Goal: Task Accomplishment & Management: Manage account settings

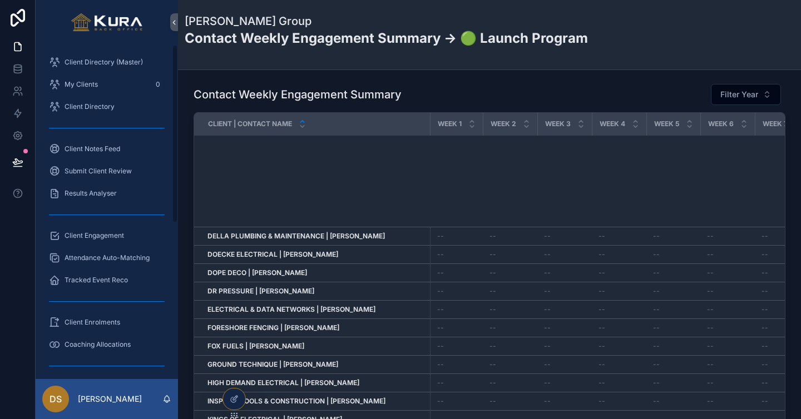
scroll to position [290, 0]
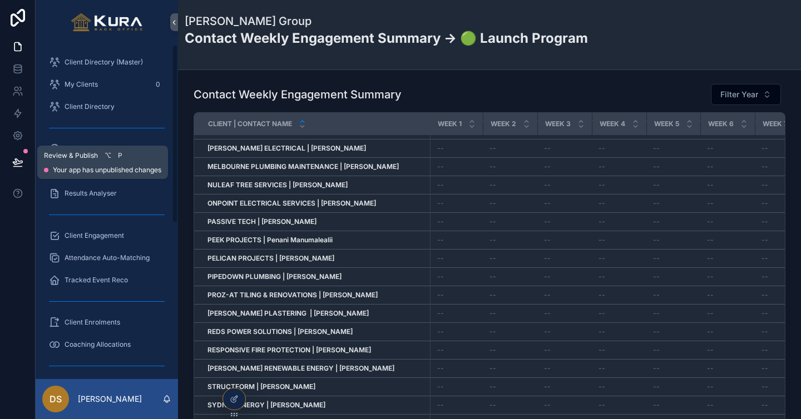
click at [17, 163] on icon at bounding box center [17, 162] width 11 height 11
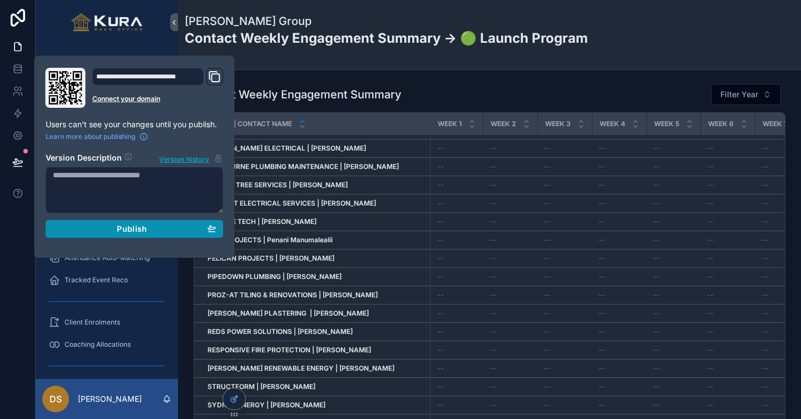
click at [103, 232] on div "Publish" at bounding box center [135, 229] width 164 height 10
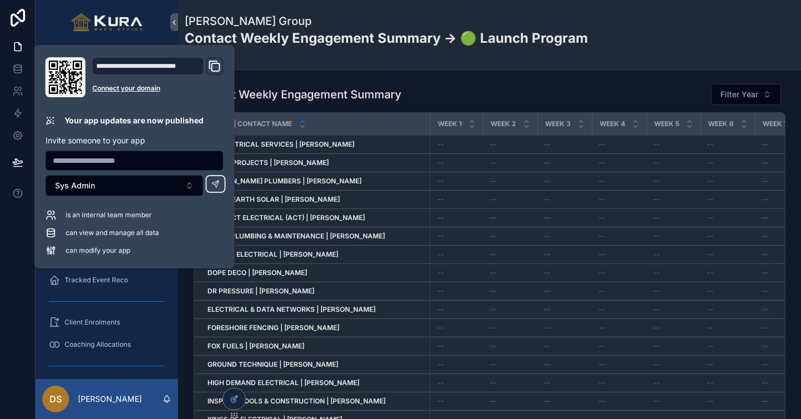
click at [480, 73] on div "Contact Weekly Engagement Summary Filter Year Client | Contact Name Week 1 Week…" at bounding box center [489, 306] width 623 height 472
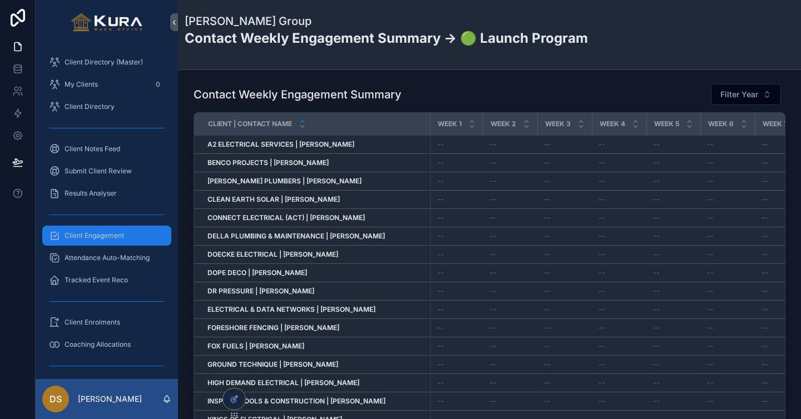
click at [95, 233] on span "Client Engagement" at bounding box center [95, 235] width 60 height 9
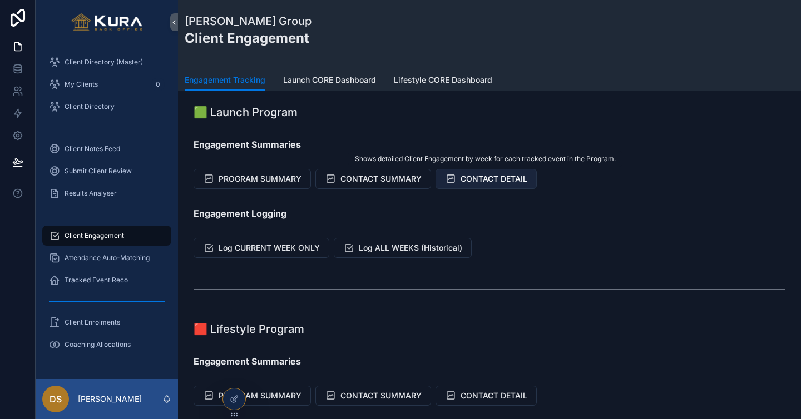
click at [497, 179] on span "CONTACT DETAIL" at bounding box center [494, 179] width 67 height 11
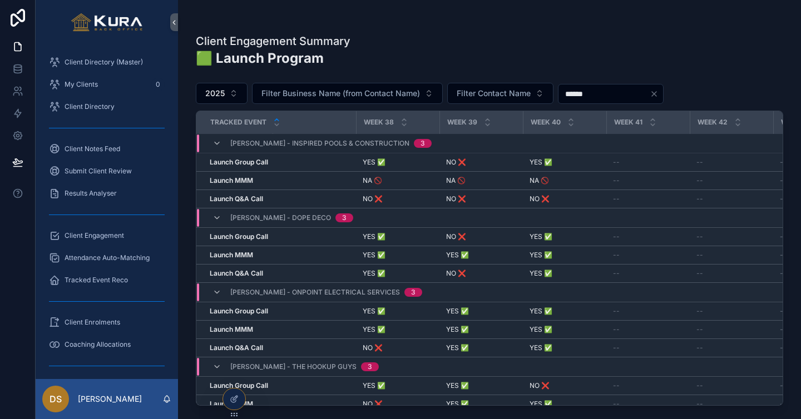
scroll to position [0, 3067]
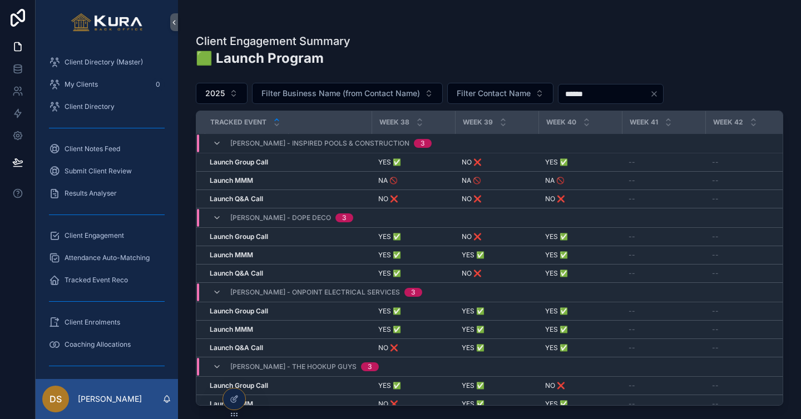
click at [427, 38] on div "Client Engagement Summary 🟩 Launch Program" at bounding box center [489, 54] width 587 height 43
click at [101, 238] on span "Client Engagement" at bounding box center [95, 235] width 60 height 9
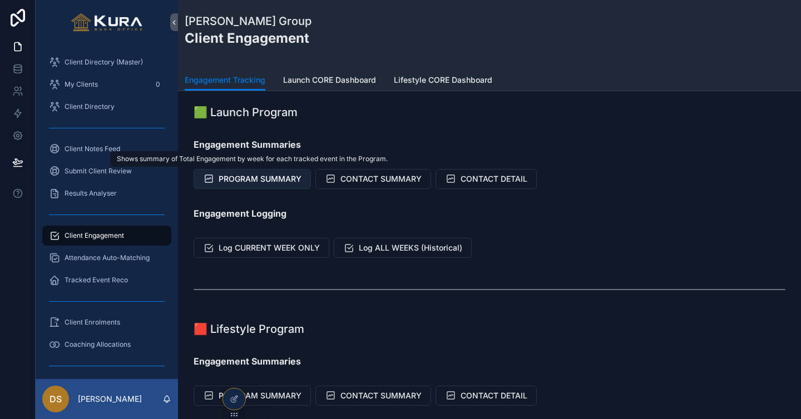
click at [266, 183] on span "PROGRAM SUMMARY" at bounding box center [260, 179] width 83 height 11
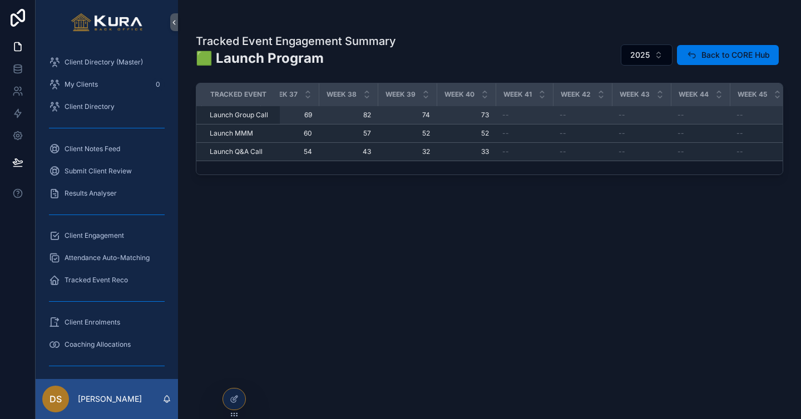
scroll to position [0, 2590]
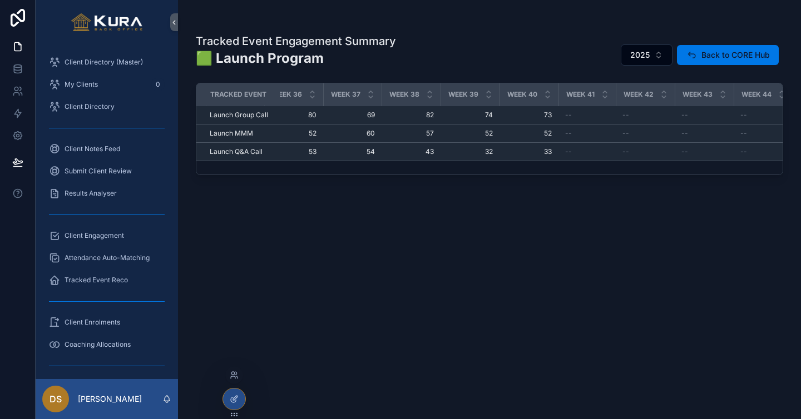
click at [228, 403] on div at bounding box center [234, 399] width 22 height 21
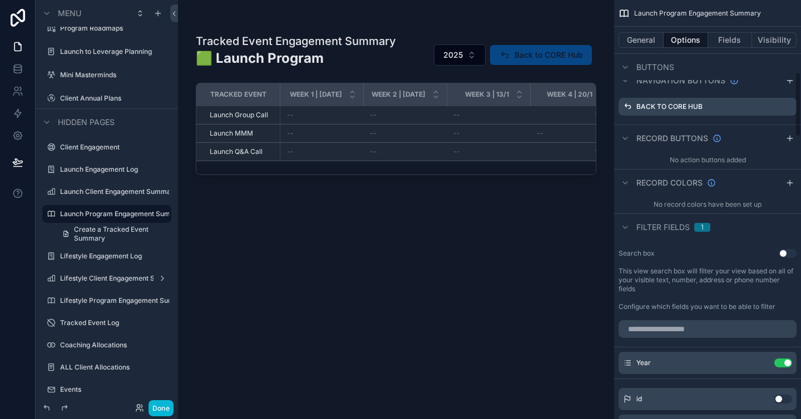
scroll to position [468, 0]
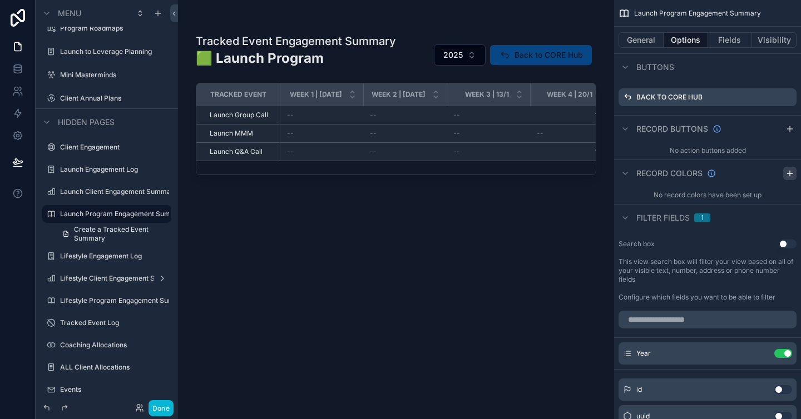
click at [788, 178] on icon "scrollable content" at bounding box center [790, 173] width 9 height 9
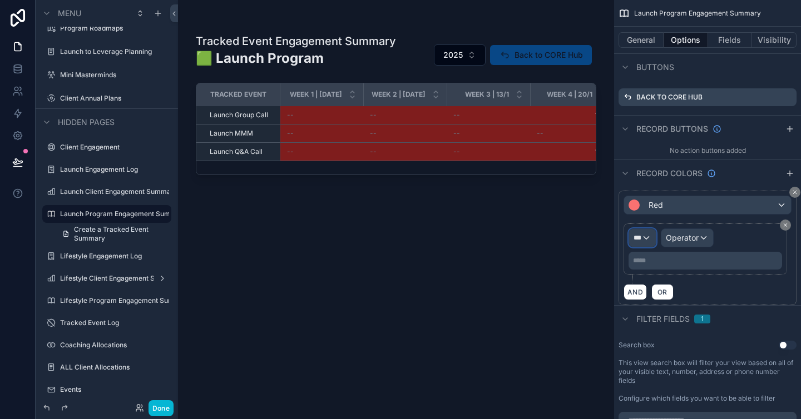
click at [648, 246] on div "***" at bounding box center [642, 238] width 27 height 18
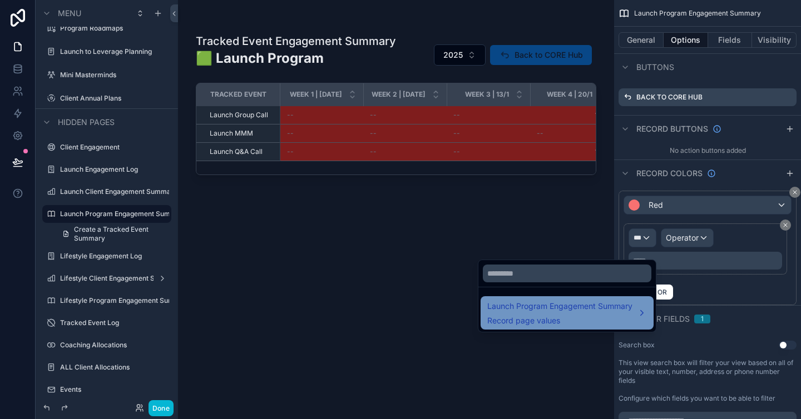
click at [621, 303] on span "Launch Program Engagement Summary" at bounding box center [559, 306] width 145 height 13
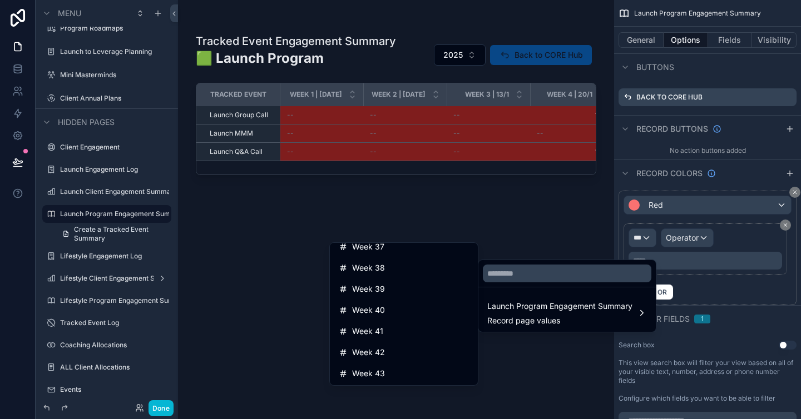
scroll to position [902, 0]
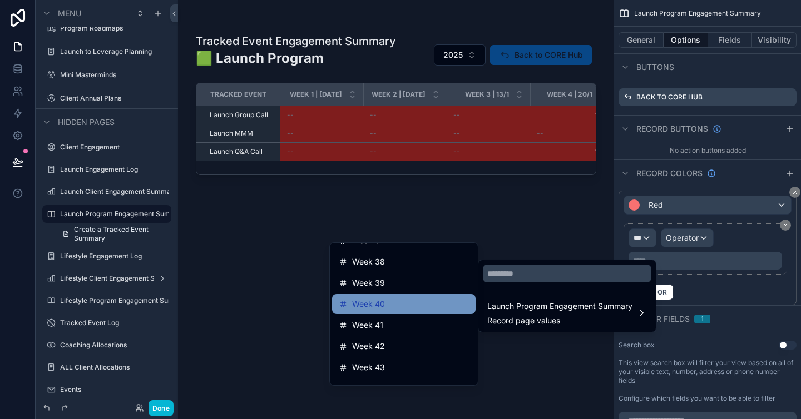
click at [406, 310] on div "Week 40" at bounding box center [404, 304] width 130 height 13
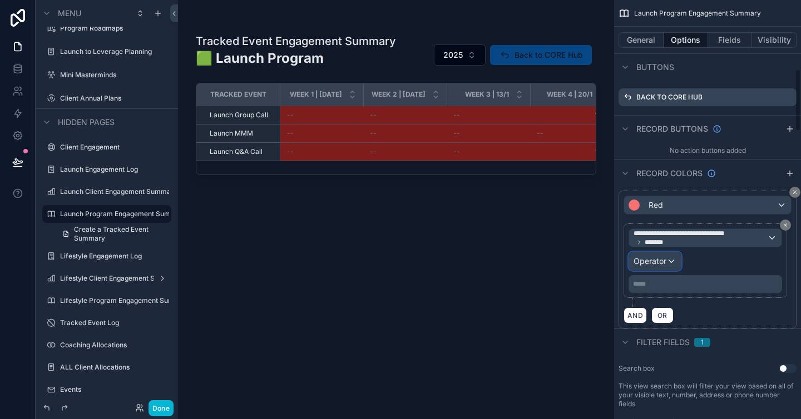
click at [666, 270] on div "Operator" at bounding box center [655, 262] width 52 height 18
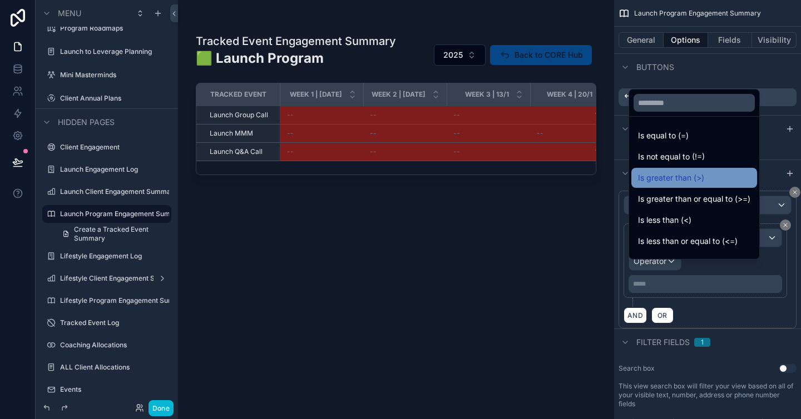
click at [666, 174] on span "Is greater than (>)" at bounding box center [671, 177] width 66 height 13
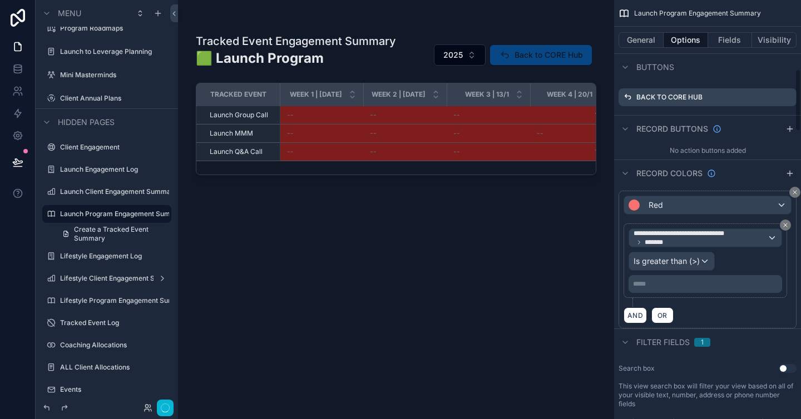
click at [647, 289] on p "***** ﻿" at bounding box center [706, 284] width 147 height 9
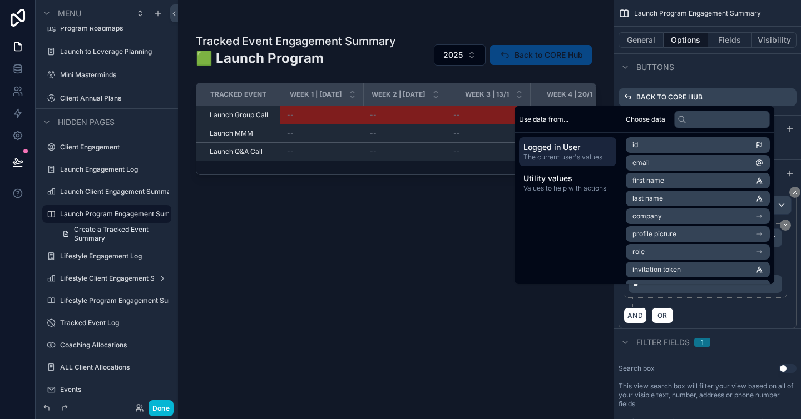
click at [721, 373] on div "Search box Use setting" at bounding box center [708, 368] width 178 height 9
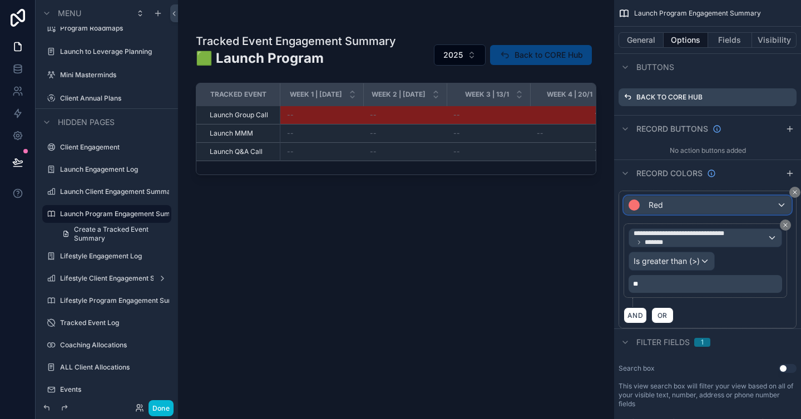
click at [650, 211] on span "Red" at bounding box center [656, 205] width 14 height 11
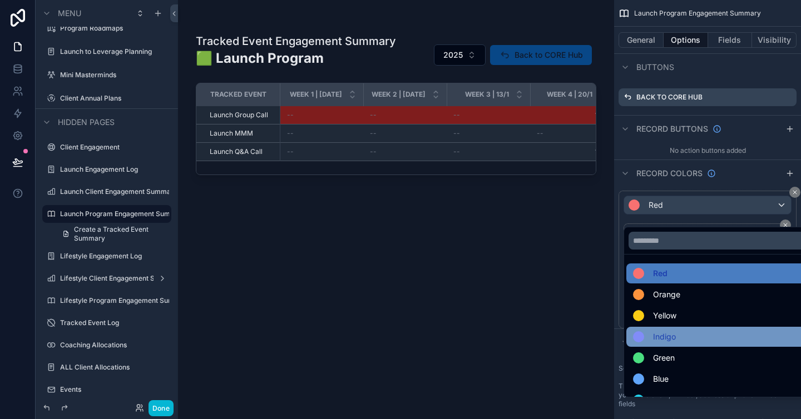
click at [670, 340] on span "Indigo" at bounding box center [664, 336] width 23 height 13
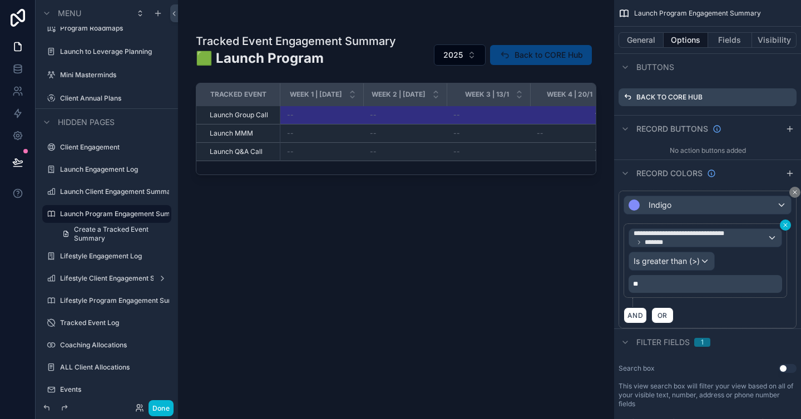
click at [782, 229] on icon "scrollable content" at bounding box center [785, 225] width 7 height 7
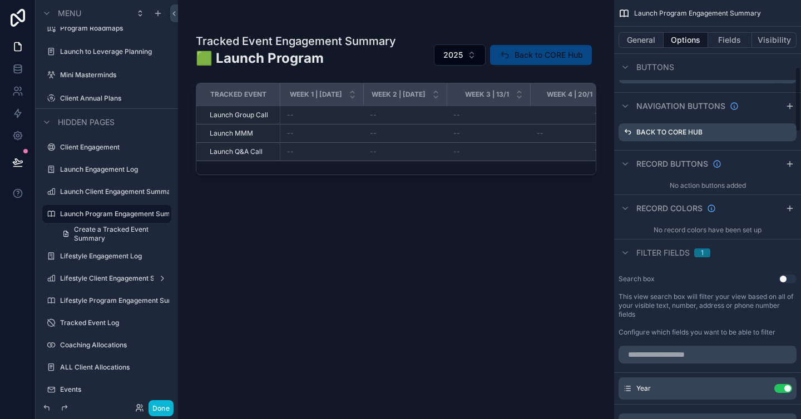
scroll to position [432, 0]
click at [376, 320] on div "scrollable content" at bounding box center [396, 203] width 436 height 406
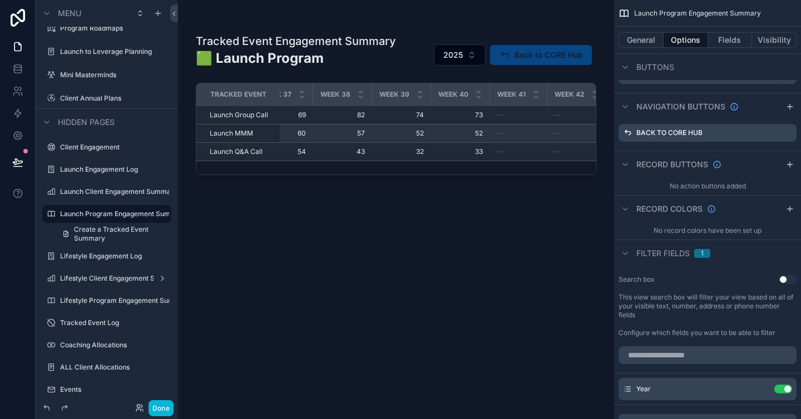
scroll to position [0, 2660]
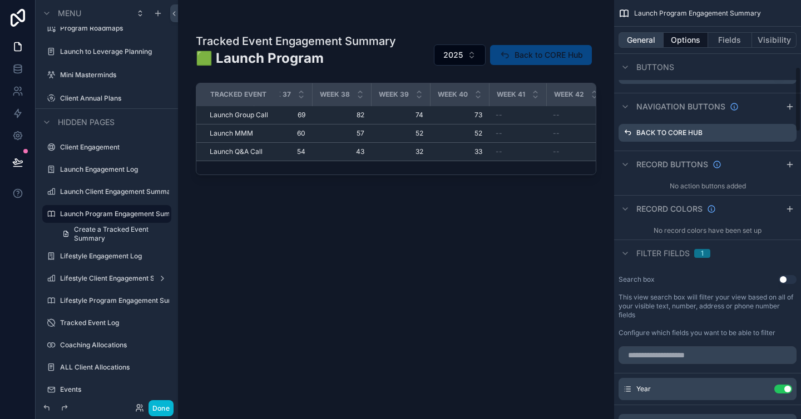
click at [640, 42] on button "General" at bounding box center [641, 40] width 45 height 16
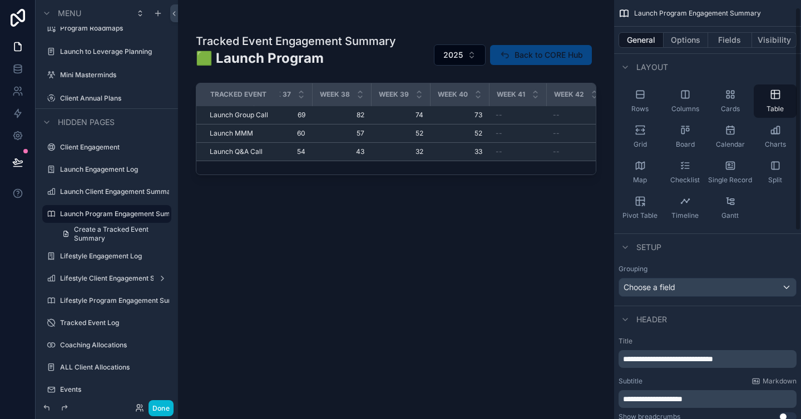
scroll to position [0, 0]
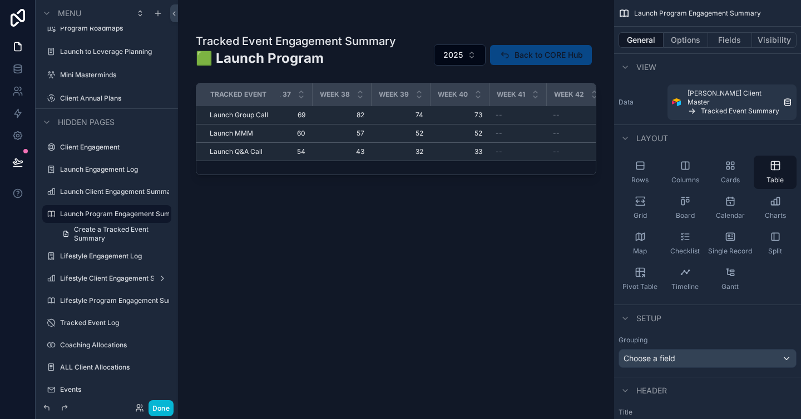
click at [531, 227] on div "Tracked Event Engagement Summary 🟩 Launch Program 2025 Back to CORE Hub Tracked…" at bounding box center [396, 216] width 401 height 379
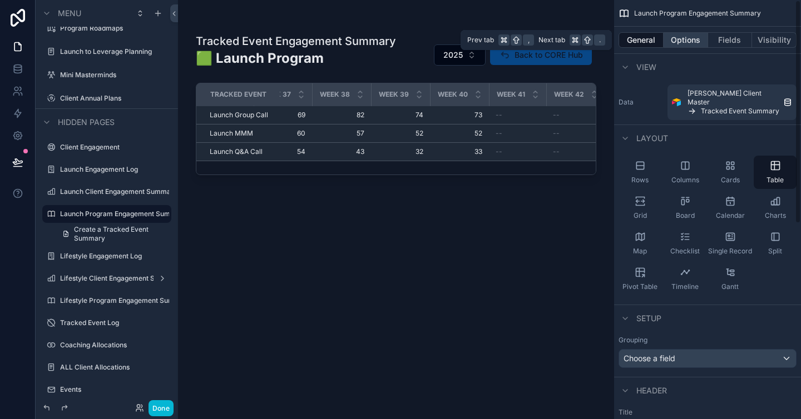
click at [671, 38] on button "Options" at bounding box center [686, 40] width 45 height 16
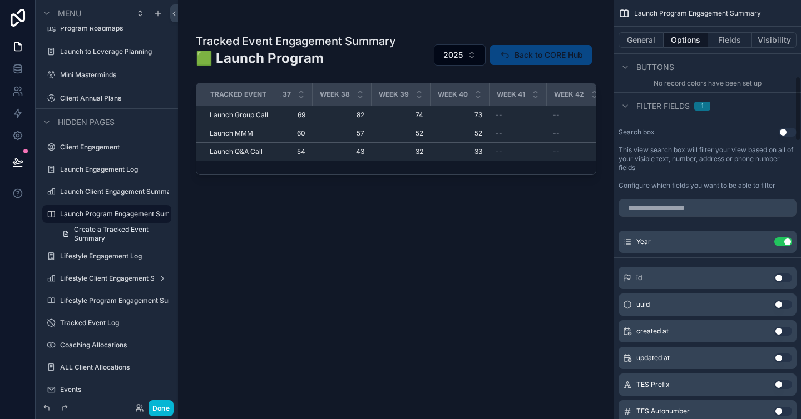
scroll to position [584, 0]
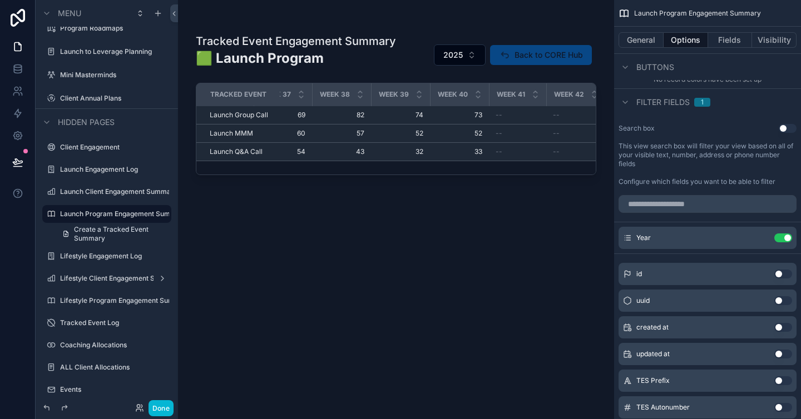
click at [354, 347] on div "Tracked Event Engagement Summary 🟩 Launch Program 2025 Back to CORE Hub Tracked…" at bounding box center [396, 216] width 401 height 379
click at [210, 250] on div "Tracked Event Engagement Summary 🟩 Launch Program 2025 Back to CORE Hub Tracked…" at bounding box center [396, 216] width 401 height 379
click at [649, 36] on button "General" at bounding box center [641, 40] width 45 height 16
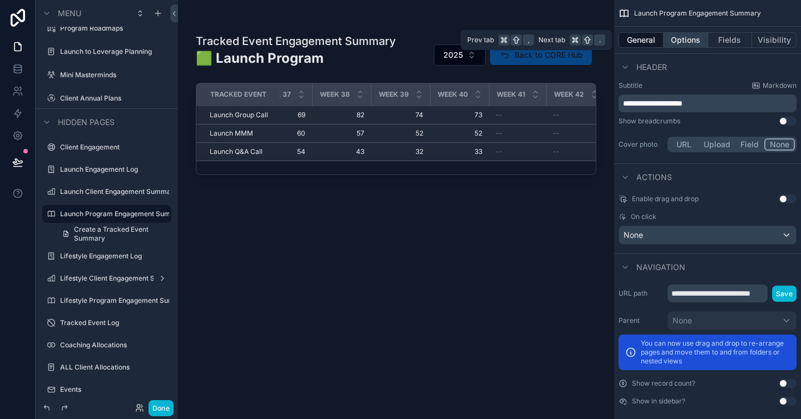
click at [688, 39] on button "Options" at bounding box center [686, 40] width 45 height 16
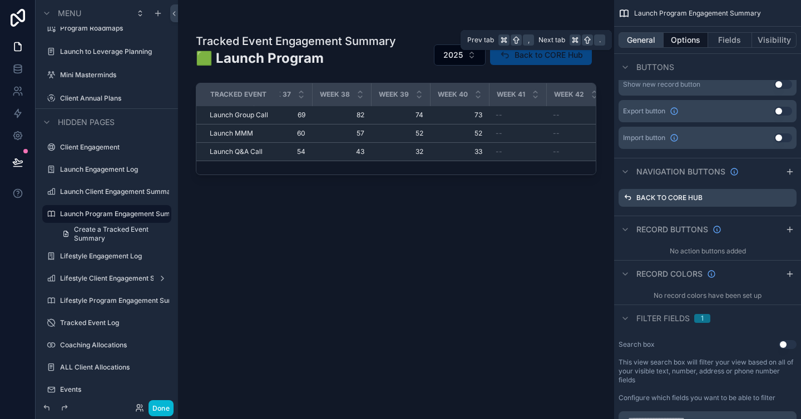
click at [626, 38] on button "General" at bounding box center [641, 40] width 45 height 16
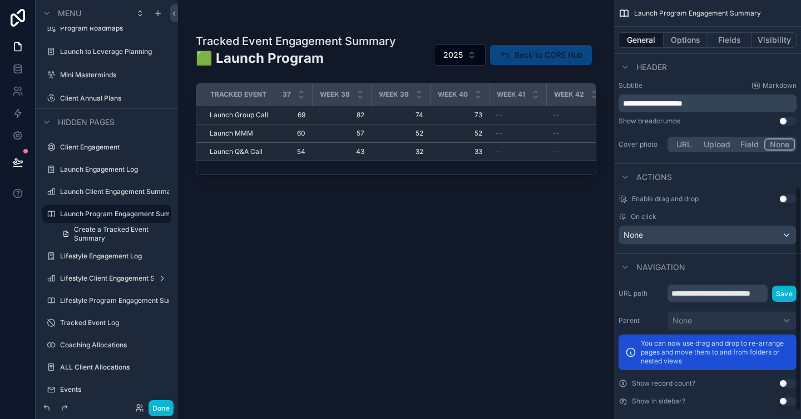
scroll to position [0, 0]
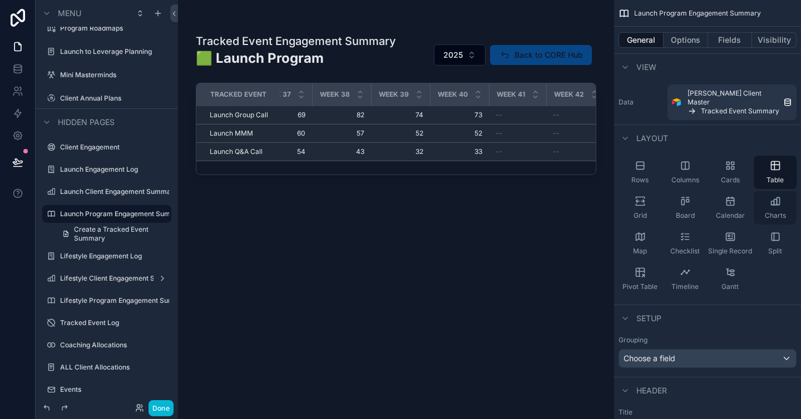
click at [782, 191] on div "Charts" at bounding box center [775, 207] width 43 height 33
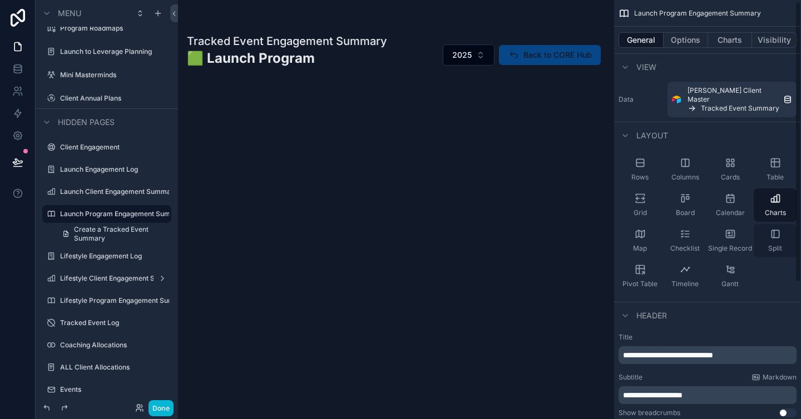
scroll to position [2, 0]
click at [679, 31] on div "General Options Charts Visibility" at bounding box center [707, 40] width 187 height 27
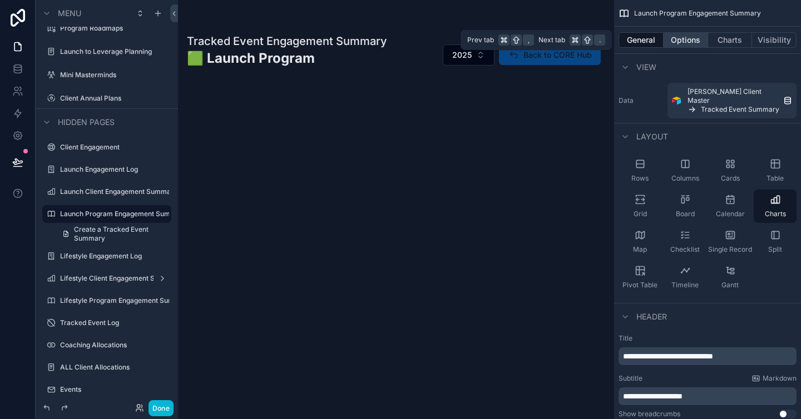
click at [681, 37] on button "Options" at bounding box center [686, 40] width 45 height 16
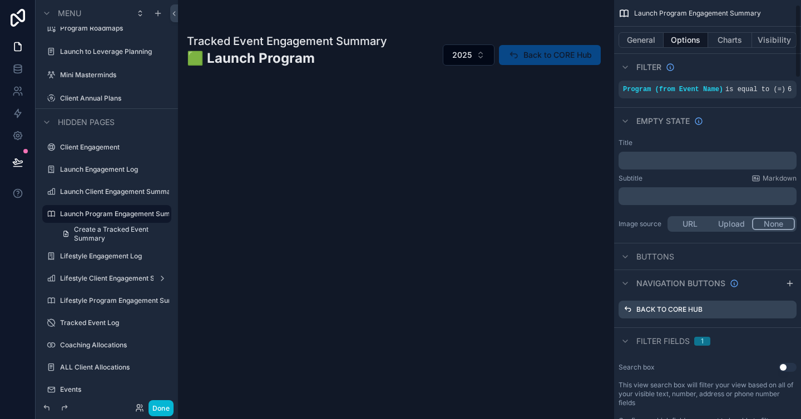
scroll to position [0, 0]
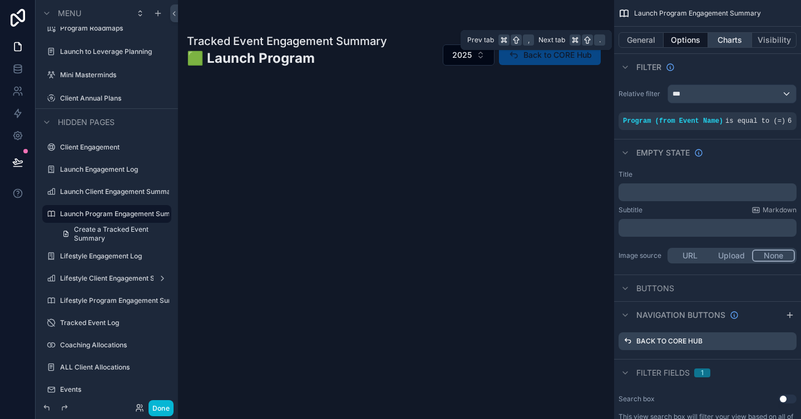
click at [721, 39] on button "Charts" at bounding box center [730, 40] width 45 height 16
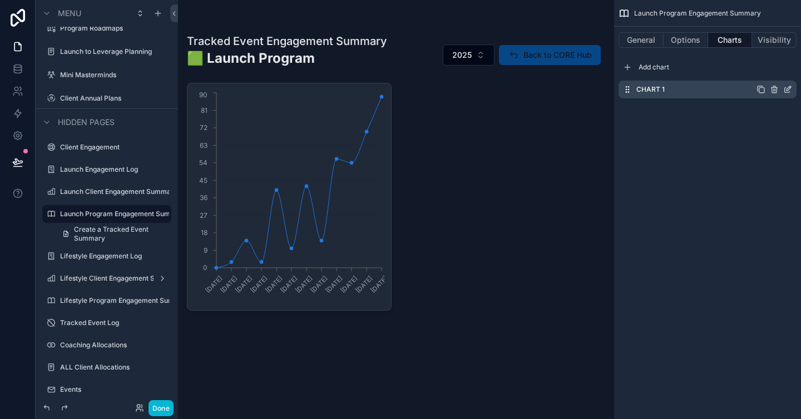
click at [792, 90] on div "Chart 1" at bounding box center [708, 90] width 178 height 18
click at [789, 90] on icon "scrollable content" at bounding box center [787, 89] width 9 height 9
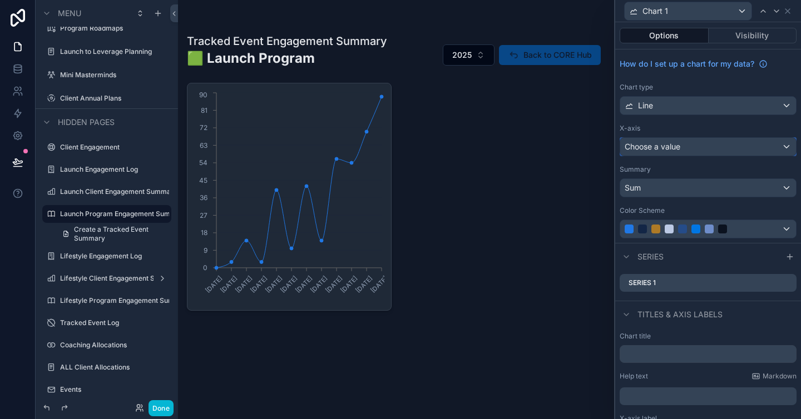
click at [742, 144] on div "Choose a value" at bounding box center [708, 147] width 176 height 18
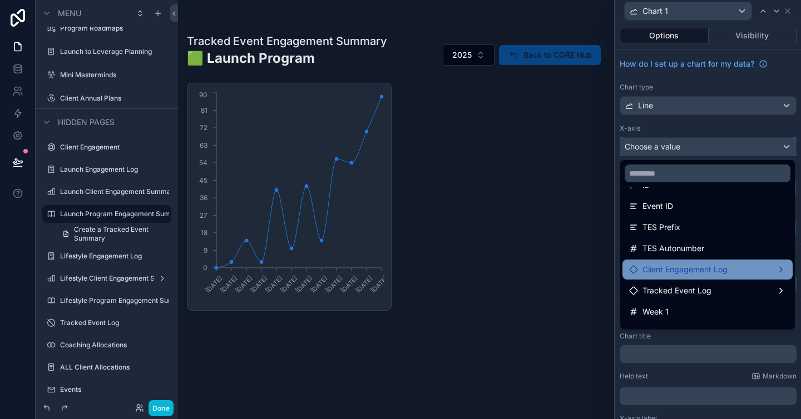
scroll to position [42, 0]
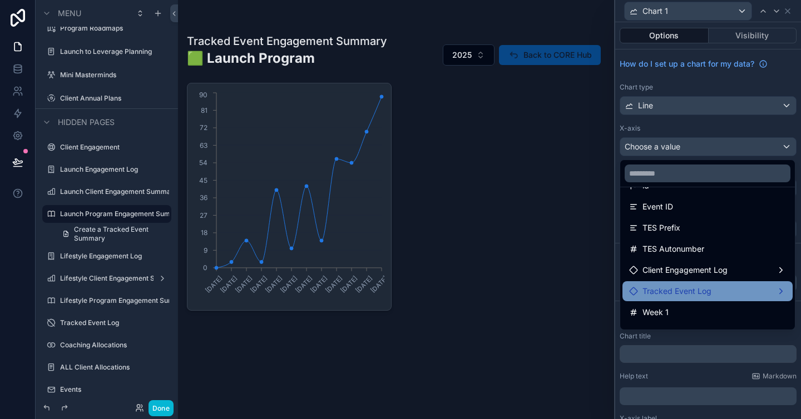
click at [781, 286] on div "Tracked Event Log" at bounding box center [707, 291] width 157 height 13
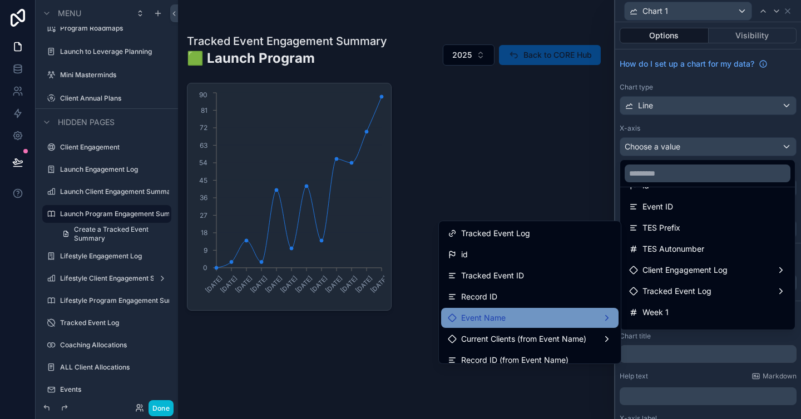
click at [476, 314] on span "Event Name" at bounding box center [483, 318] width 45 height 13
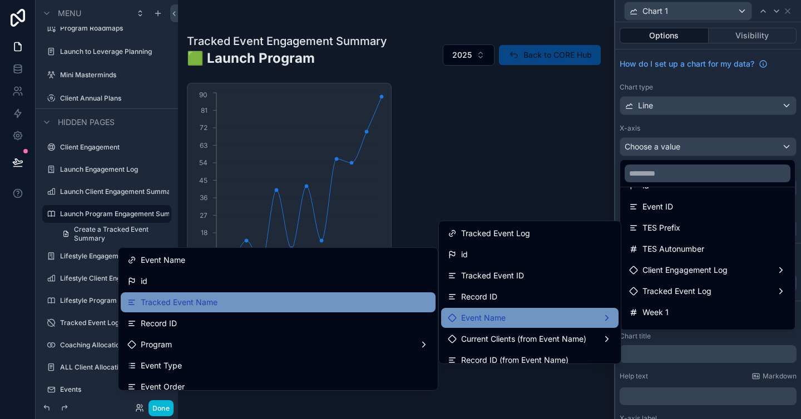
click at [248, 296] on div "Tracked Event Name" at bounding box center [278, 302] width 302 height 13
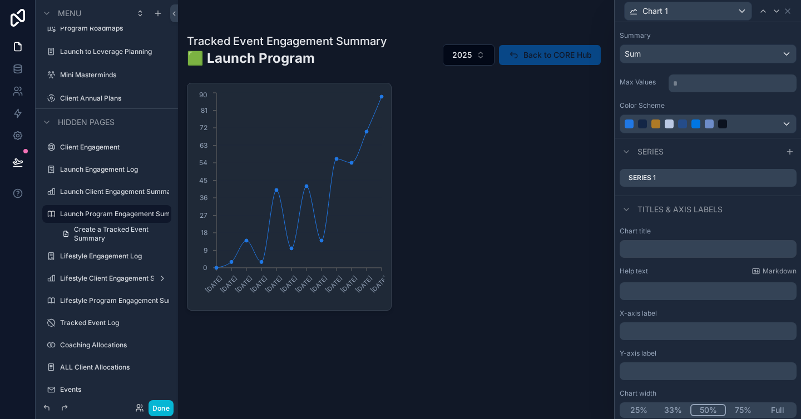
scroll to position [139, 0]
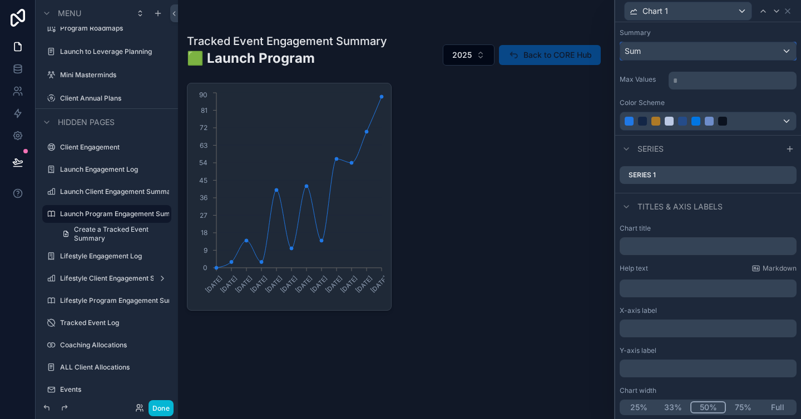
click at [682, 55] on div "Sum" at bounding box center [708, 51] width 176 height 18
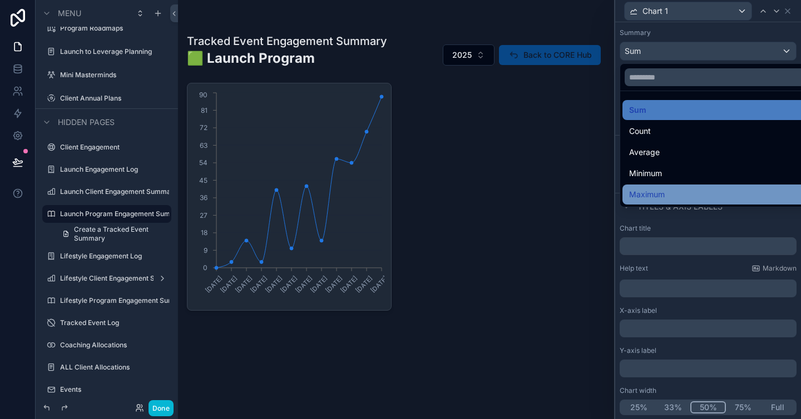
click at [688, 186] on div "Maximum" at bounding box center [721, 195] width 197 height 20
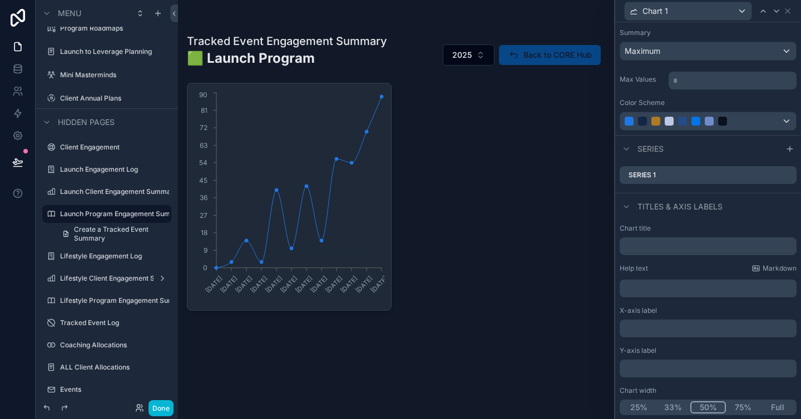
scroll to position [0, 0]
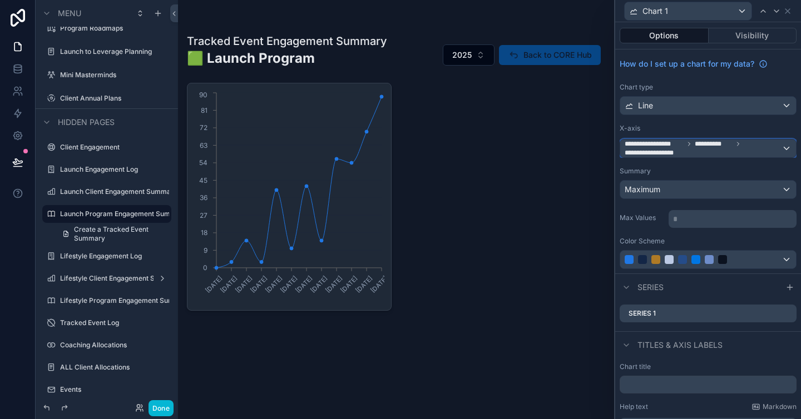
click at [787, 144] on div "**********" at bounding box center [708, 149] width 176 height 18
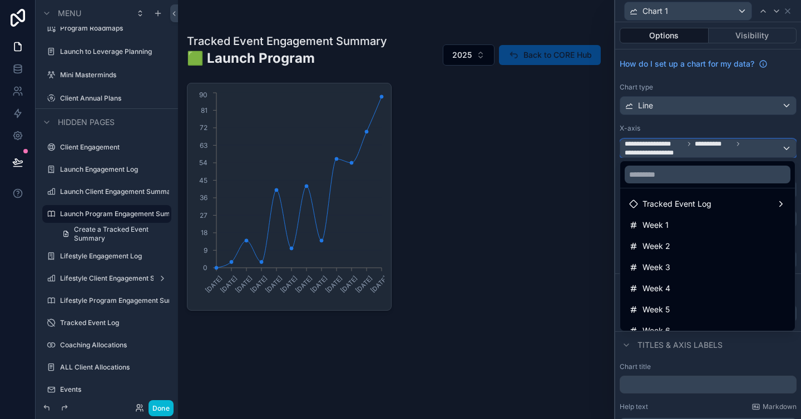
scroll to position [128, 0]
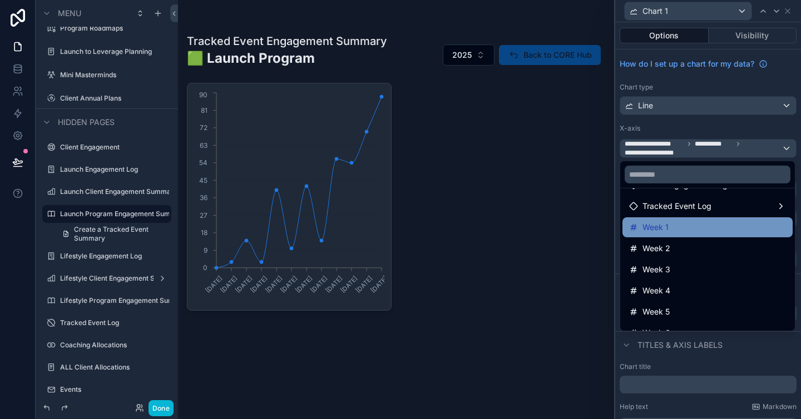
click at [676, 231] on div "Week 1" at bounding box center [707, 227] width 157 height 13
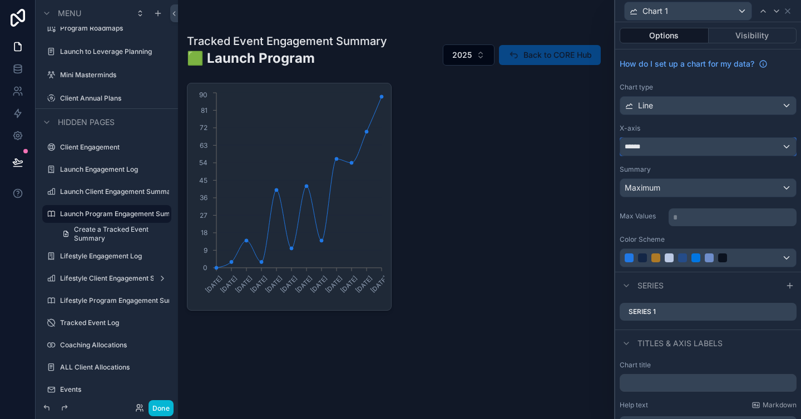
click at [680, 145] on div "******" at bounding box center [708, 147] width 176 height 18
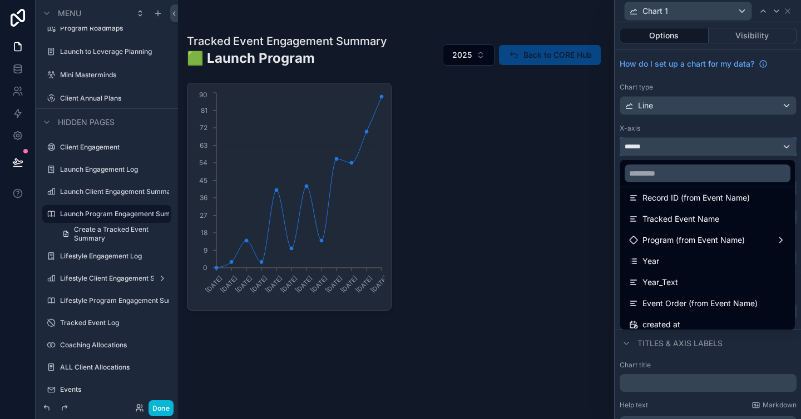
scroll to position [1296, 0]
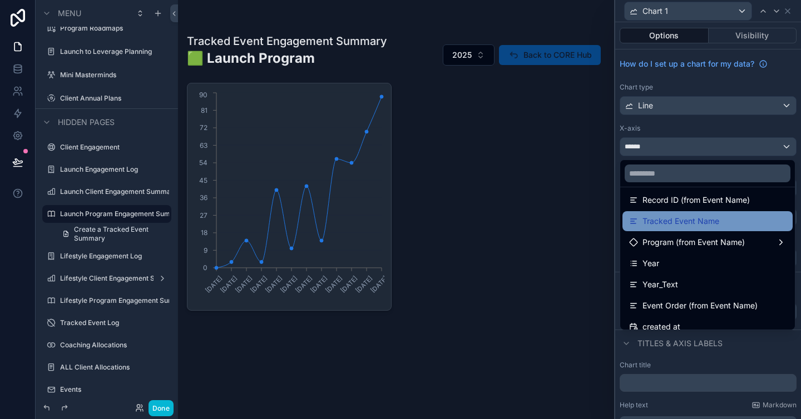
click at [677, 223] on span "Tracked Event Name" at bounding box center [681, 221] width 77 height 13
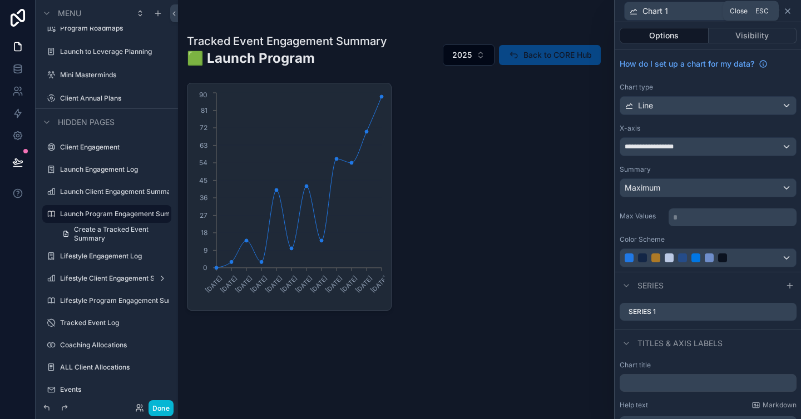
click at [787, 11] on icon at bounding box center [788, 11] width 4 height 4
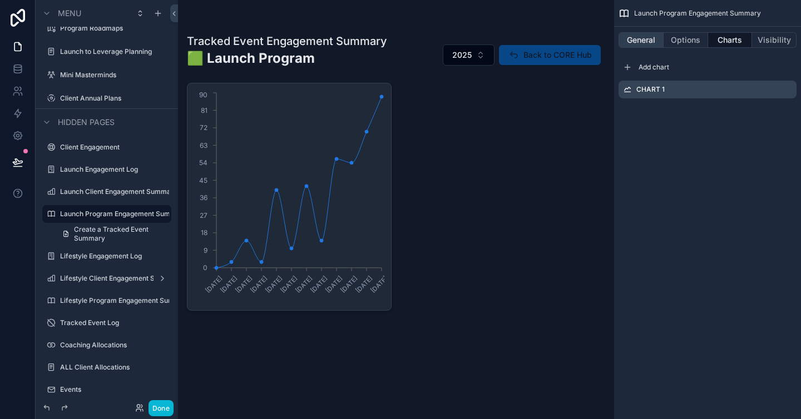
click at [642, 41] on button "General" at bounding box center [641, 40] width 45 height 16
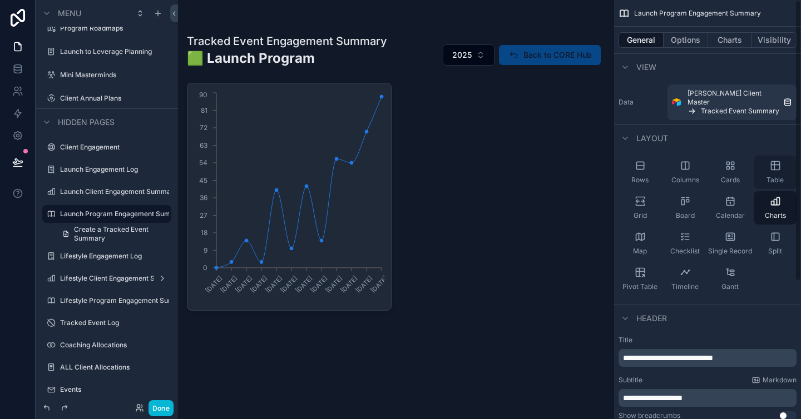
click at [772, 164] on div "Table" at bounding box center [775, 172] width 43 height 33
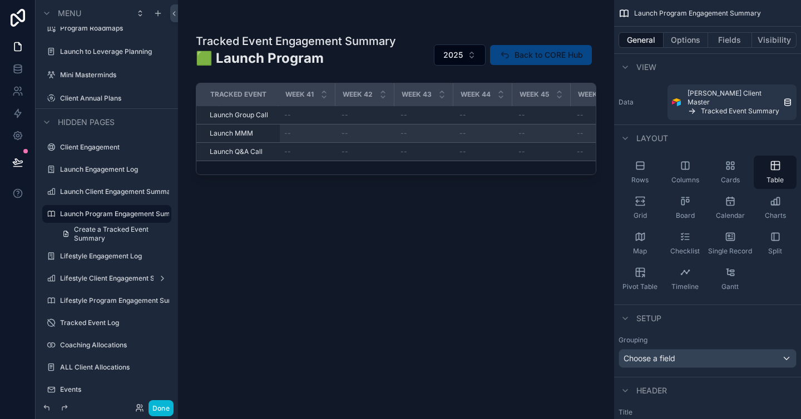
scroll to position [0, 2674]
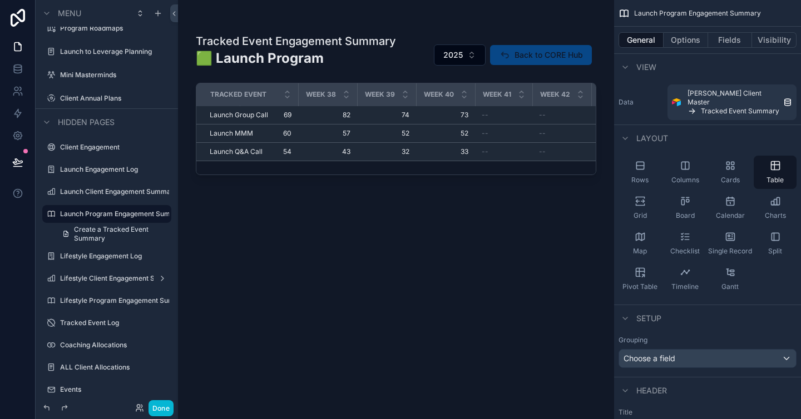
click at [482, 267] on div "Tracked Event Engagement Summary 🟩 Launch Program 2025 Back to CORE Hub Tracked…" at bounding box center [396, 216] width 401 height 379
click at [456, 302] on div "Tracked Event Engagement Summary 🟩 Launch Program 2025 Back to CORE Hub Tracked…" at bounding box center [396, 216] width 401 height 379
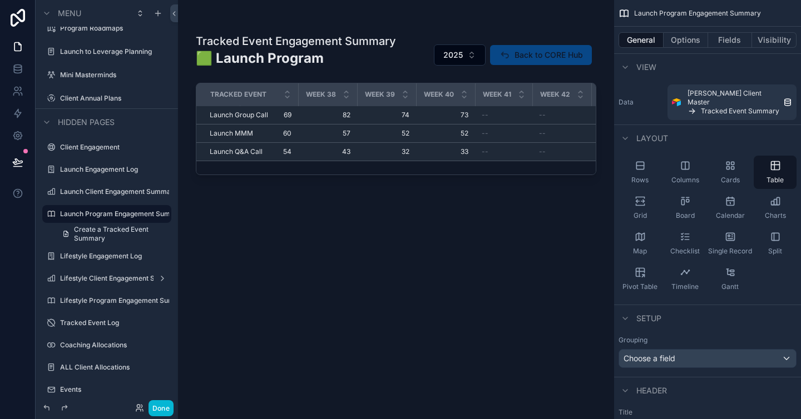
click at [456, 302] on div "Tracked Event Engagement Summary 🟩 Launch Program 2025 Back to CORE Hub Tracked…" at bounding box center [396, 216] width 401 height 379
click at [161, 406] on button "Done" at bounding box center [161, 409] width 25 height 16
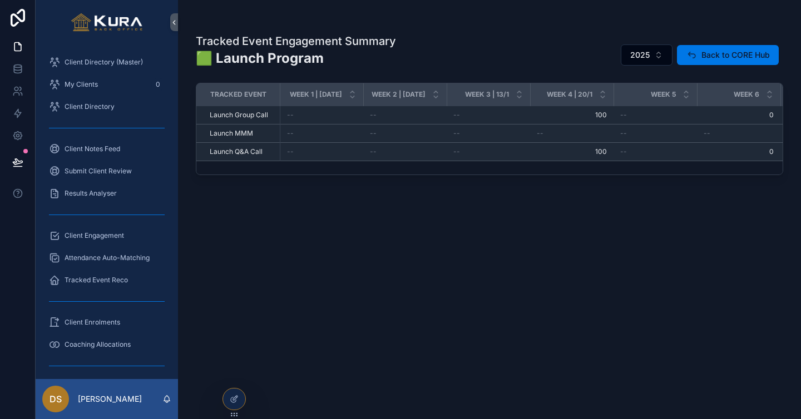
click at [269, 310] on div "Tracked Event Engagement Summary 🟩 Launch Program 2025 Back to CORE Hub Tracked…" at bounding box center [489, 216] width 587 height 379
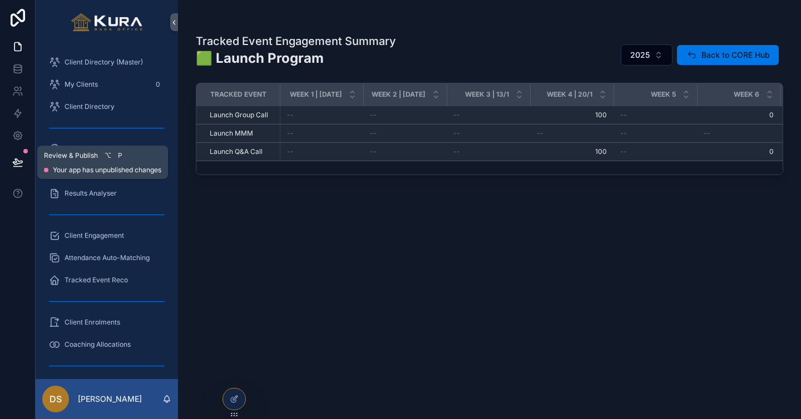
click at [18, 163] on icon at bounding box center [17, 162] width 9 height 6
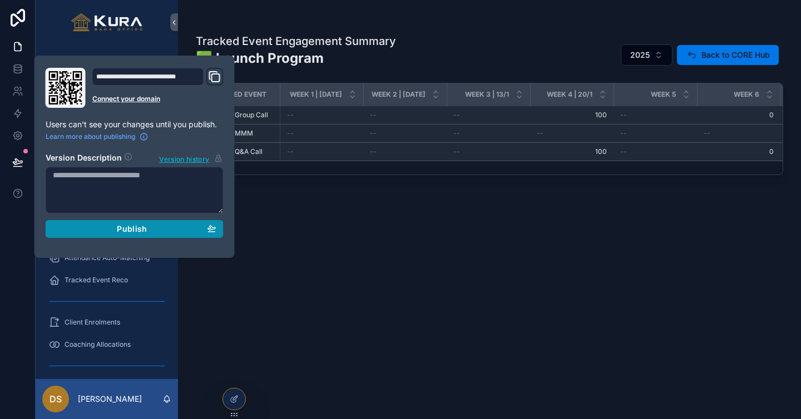
click at [147, 230] on div "Publish" at bounding box center [135, 229] width 164 height 10
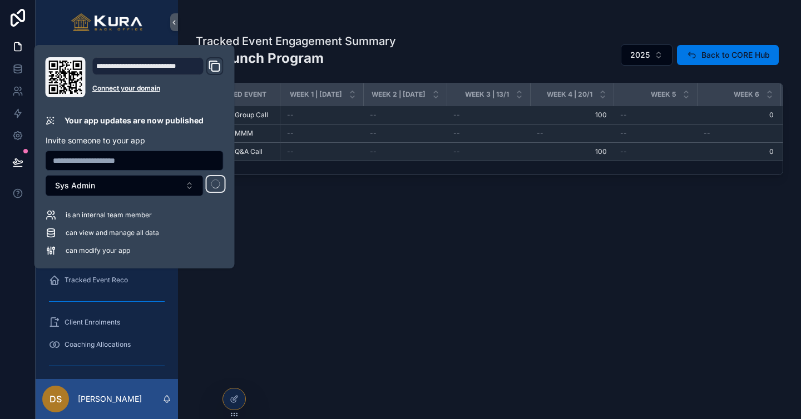
click at [450, 265] on div "Tracked Event Engagement Summary 🟩 Launch Program 2025 Back to CORE Hub Tracked…" at bounding box center [489, 216] width 587 height 379
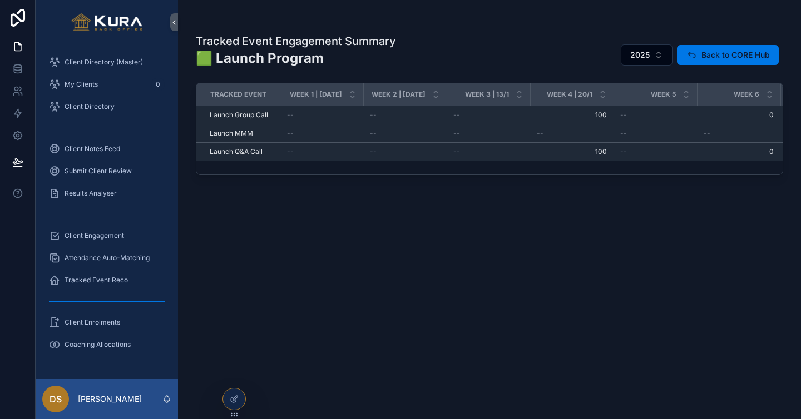
click at [426, 325] on div "Tracked Event Engagement Summary 🟩 Launch Program 2025 Back to CORE Hub Tracked…" at bounding box center [489, 216] width 587 height 379
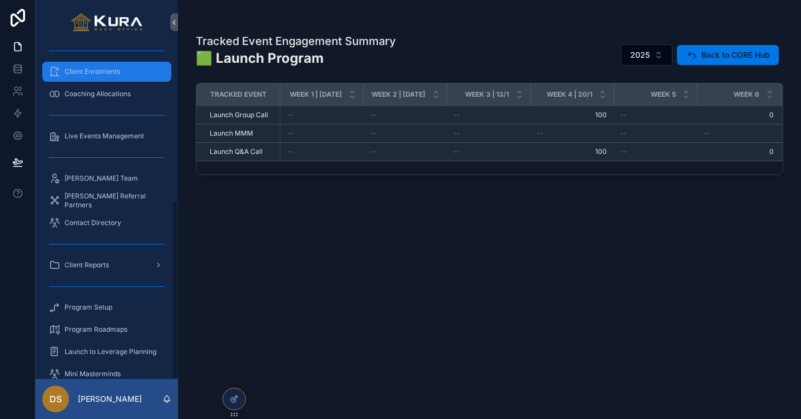
scroll to position [293, 0]
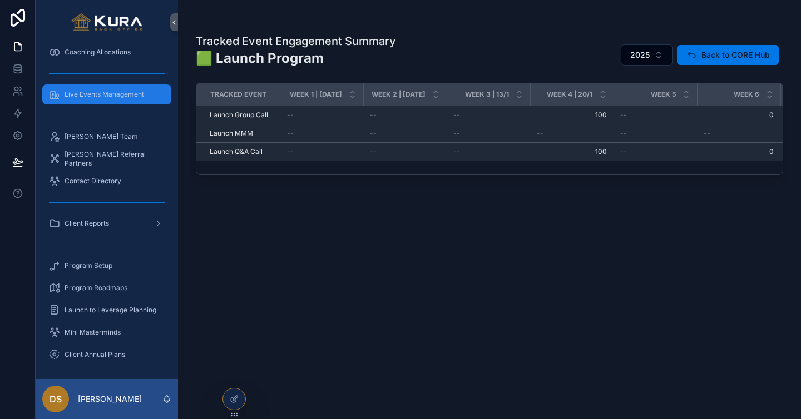
click at [92, 98] on span "Live Events Management" at bounding box center [105, 94] width 80 height 9
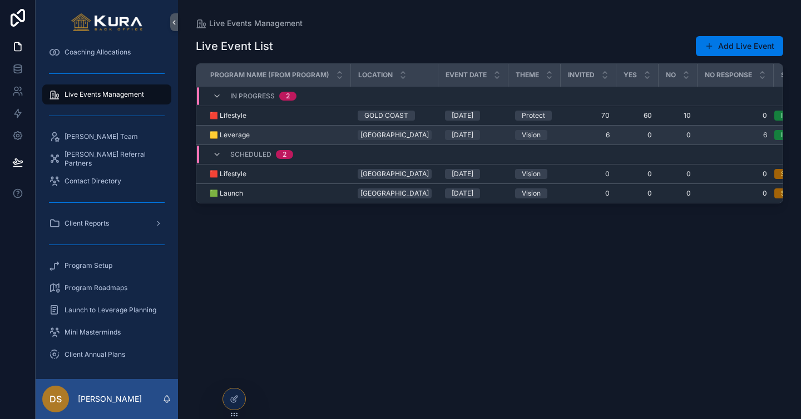
scroll to position [0, 68]
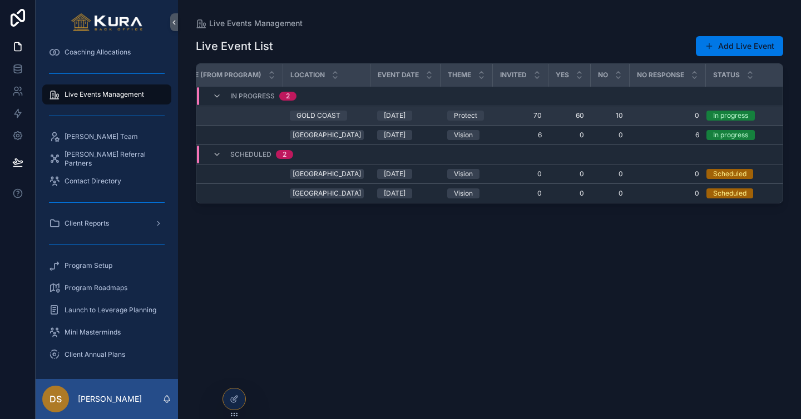
click at [500, 117] on span "70" at bounding box center [521, 115] width 42 height 9
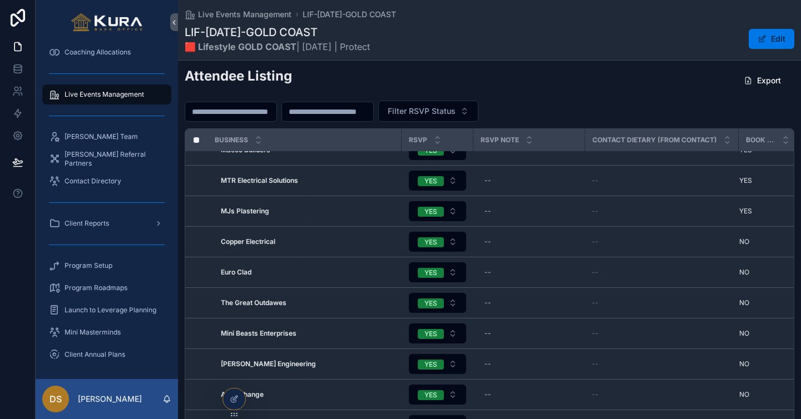
scroll to position [1529, 78]
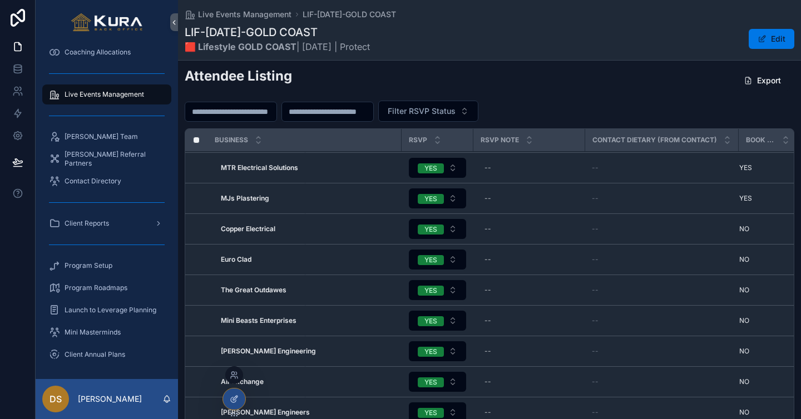
click at [233, 401] on icon at bounding box center [234, 399] width 9 height 9
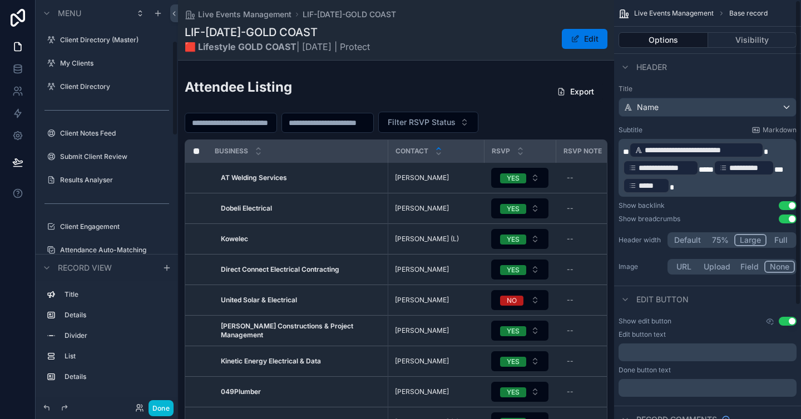
scroll to position [175, 0]
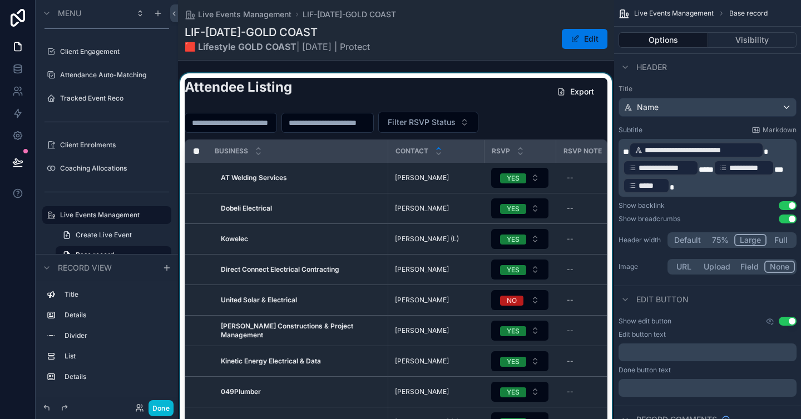
click at [531, 90] on div "scrollable content" at bounding box center [396, 266] width 436 height 387
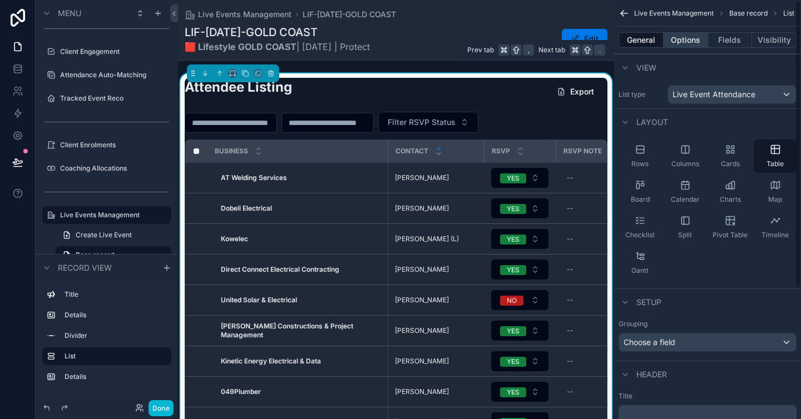
click at [690, 45] on button "Options" at bounding box center [686, 40] width 45 height 16
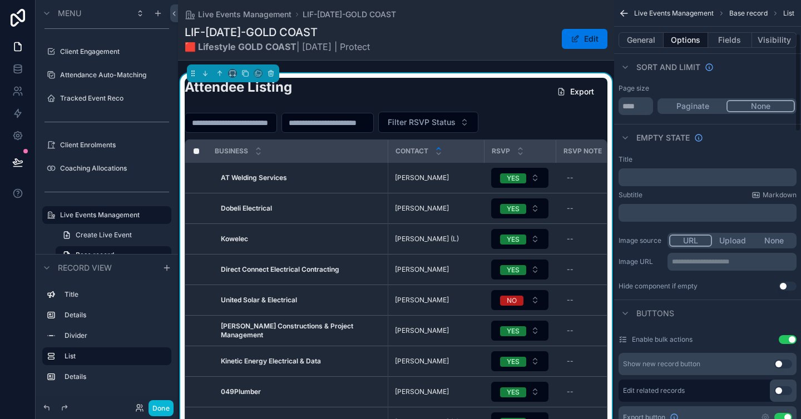
scroll to position [146, 0]
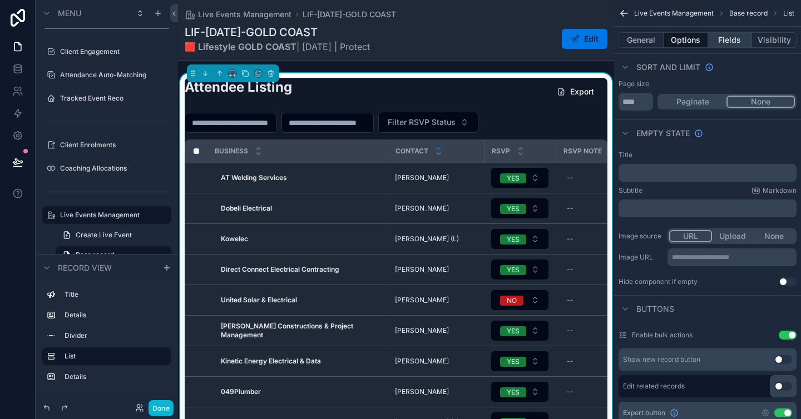
click at [735, 43] on button "Fields" at bounding box center [730, 40] width 45 height 16
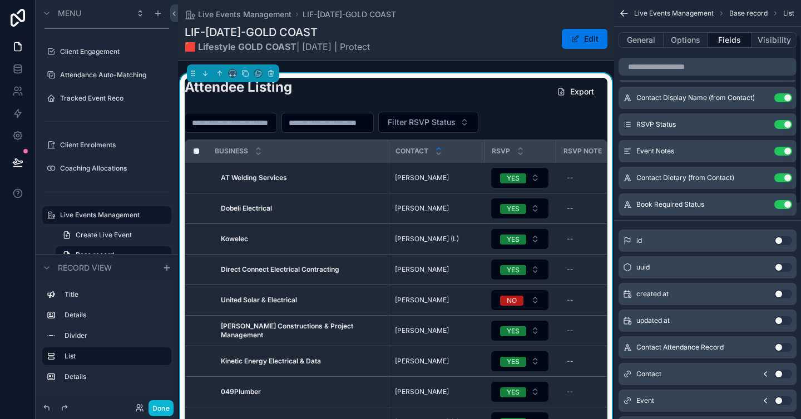
scroll to position [0, 0]
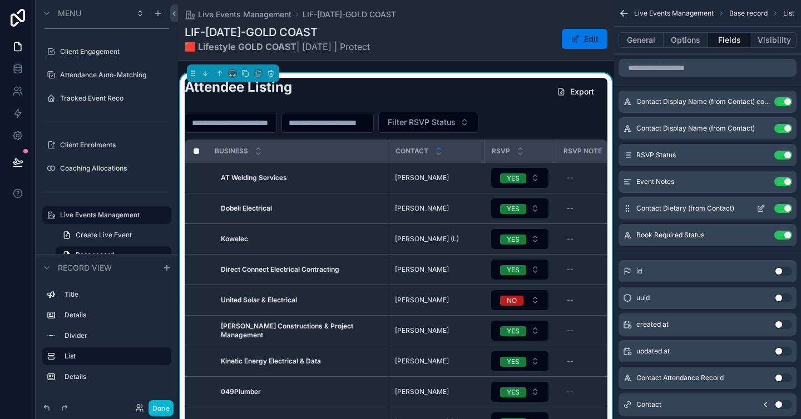
click at [761, 208] on icon "scrollable content" at bounding box center [762, 207] width 4 height 4
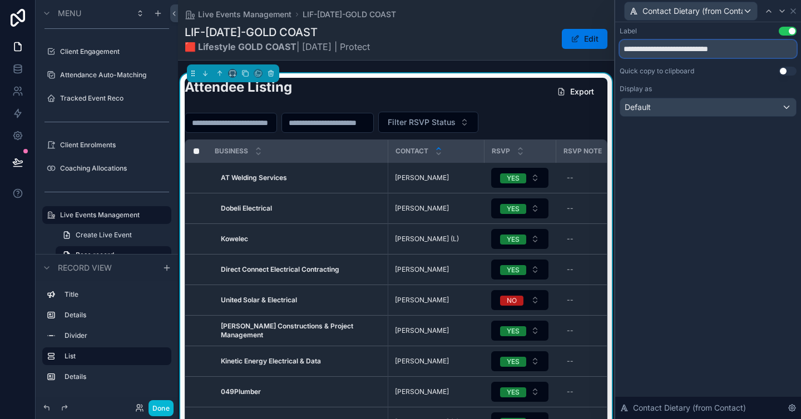
drag, startPoint x: 655, startPoint y: 47, endPoint x: 611, endPoint y: 47, distance: 43.4
click at [611, 47] on div "**********" at bounding box center [400, 209] width 801 height 419
drag, startPoint x: 721, startPoint y: 51, endPoint x: 650, endPoint y: 50, distance: 71.2
click at [650, 50] on input "**********" at bounding box center [708, 49] width 177 height 18
type input "*******"
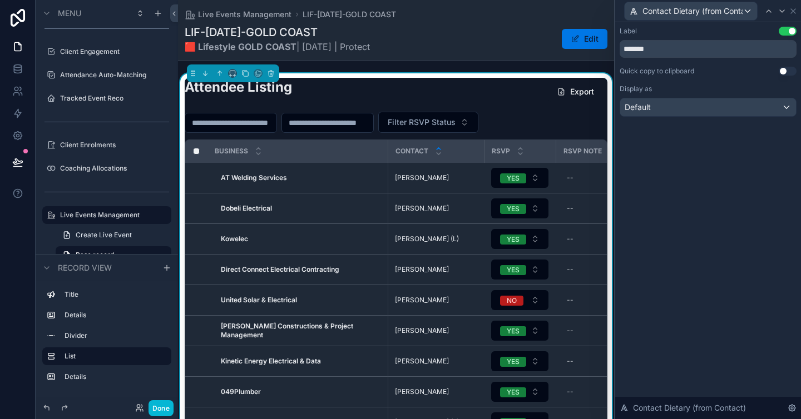
click at [714, 217] on div "Label Use setting ******* Quick copy to clipboard Use setting Display as Defaul…" at bounding box center [708, 220] width 186 height 397
click at [792, 8] on icon at bounding box center [793, 11] width 9 height 9
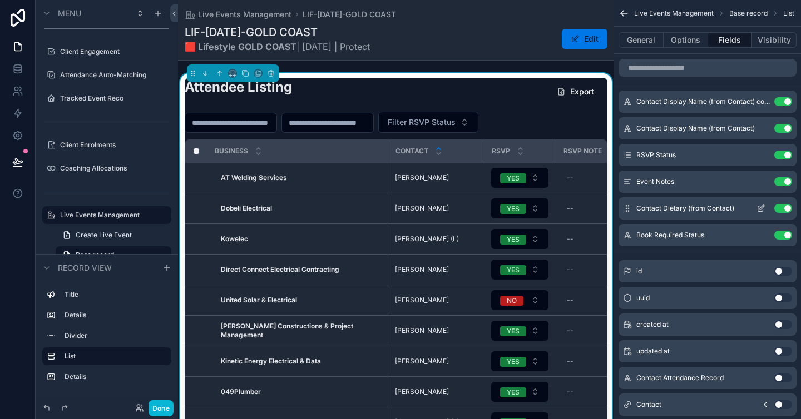
click at [762, 208] on icon "scrollable content" at bounding box center [762, 207] width 4 height 4
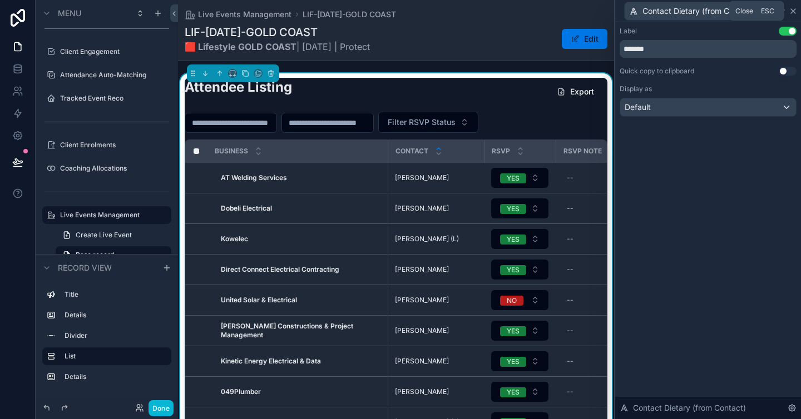
click at [792, 12] on icon at bounding box center [793, 11] width 9 height 9
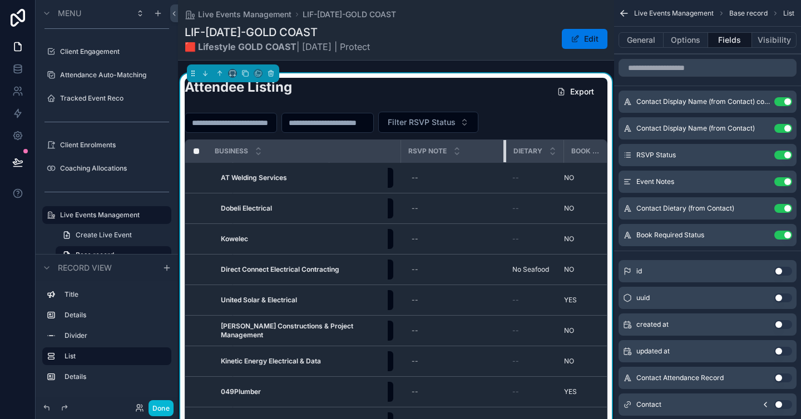
scroll to position [0, 154]
drag, startPoint x: 488, startPoint y: 149, endPoint x: 472, endPoint y: 149, distance: 15.6
click at [472, 149] on th "RSVP Note" at bounding box center [454, 151] width 105 height 23
drag, startPoint x: 546, startPoint y: 146, endPoint x: 559, endPoint y: 147, distance: 12.9
click at [559, 147] on tr "Business Contact RSVP RSVP Note Dietary Book Required" at bounding box center [333, 151] width 603 height 23
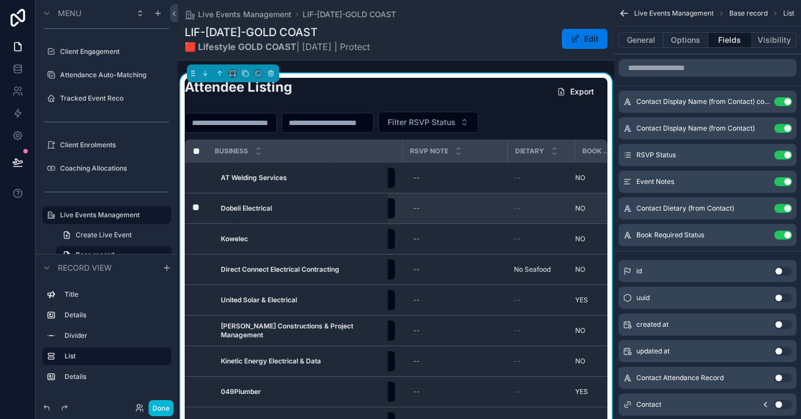
scroll to position [0, 163]
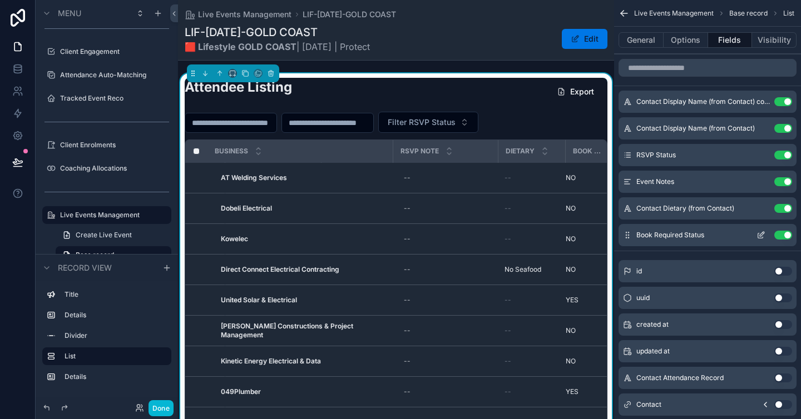
click at [760, 234] on icon "scrollable content" at bounding box center [761, 235] width 9 height 9
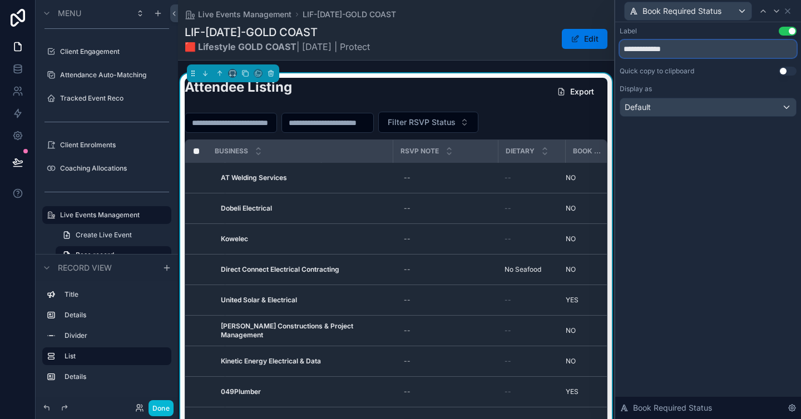
drag, startPoint x: 680, startPoint y: 48, endPoint x: 643, endPoint y: 48, distance: 36.7
click at [643, 48] on input "**********" at bounding box center [708, 49] width 177 height 18
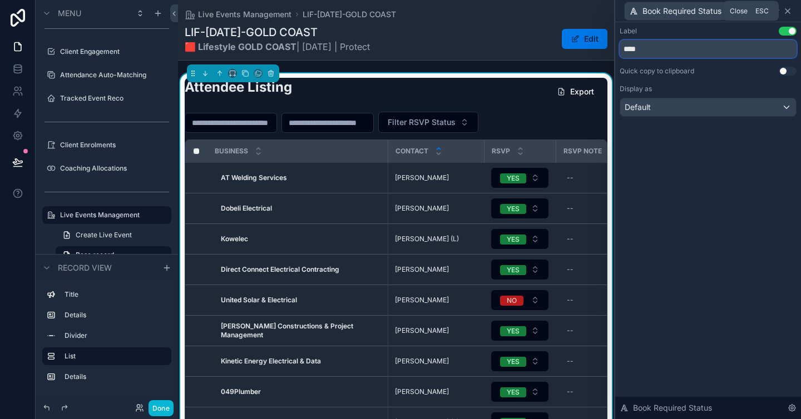
type input "****"
click at [790, 9] on icon at bounding box center [787, 11] width 9 height 9
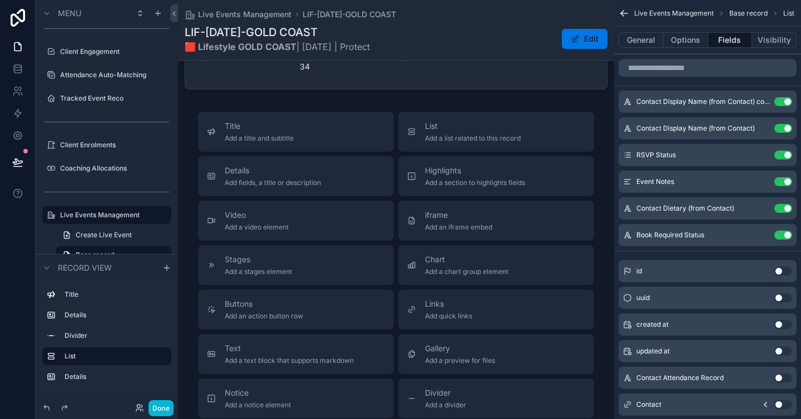
scroll to position [977, 0]
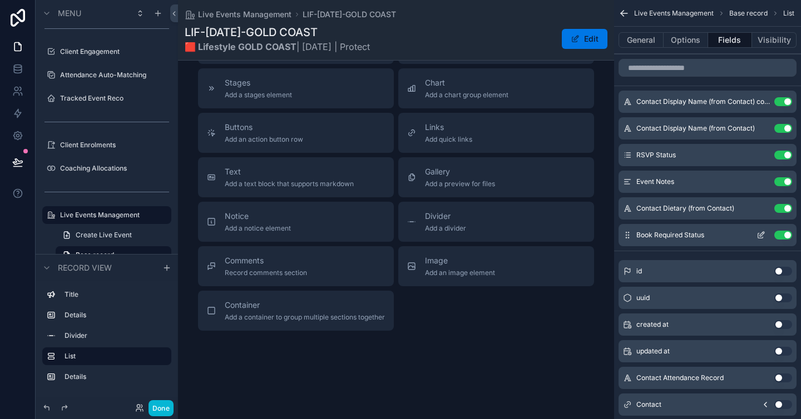
click at [760, 235] on icon "scrollable content" at bounding box center [762, 234] width 4 height 4
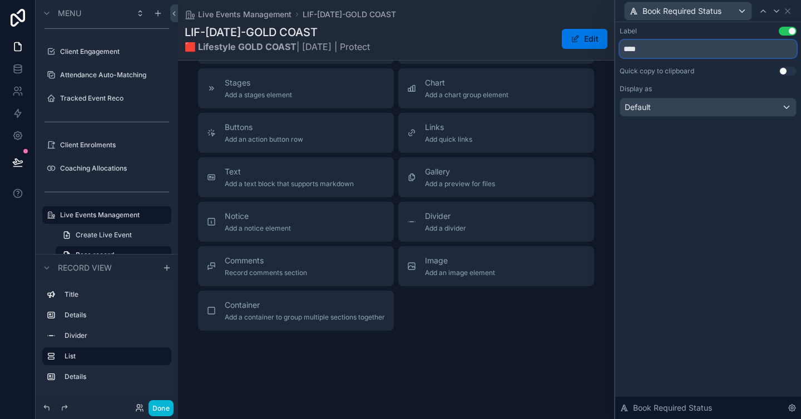
click at [643, 44] on input "****" at bounding box center [708, 49] width 177 height 18
type input "**********"
click at [786, 14] on icon at bounding box center [787, 11] width 9 height 9
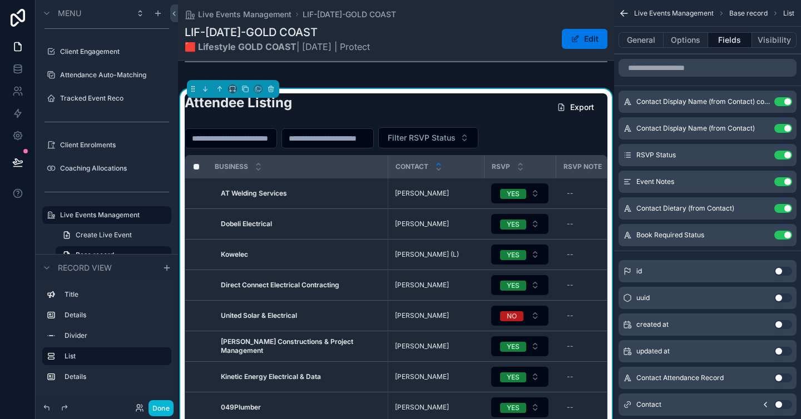
scroll to position [316, 0]
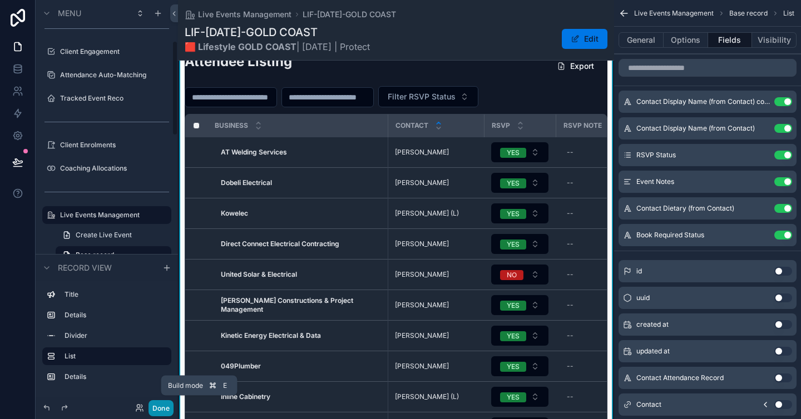
click at [157, 408] on button "Done" at bounding box center [161, 409] width 25 height 16
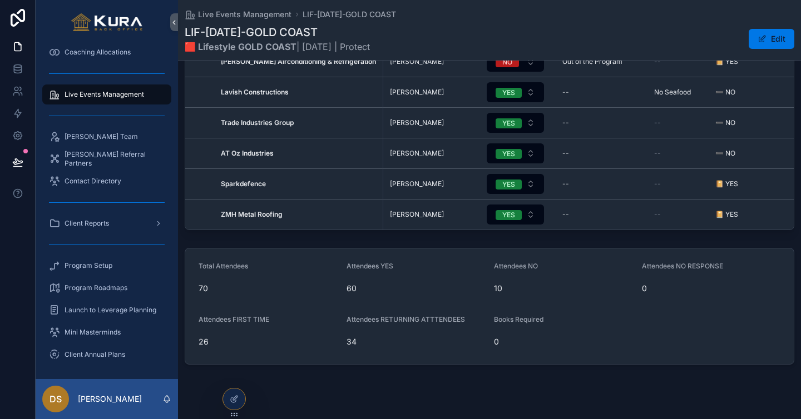
scroll to position [525, 0]
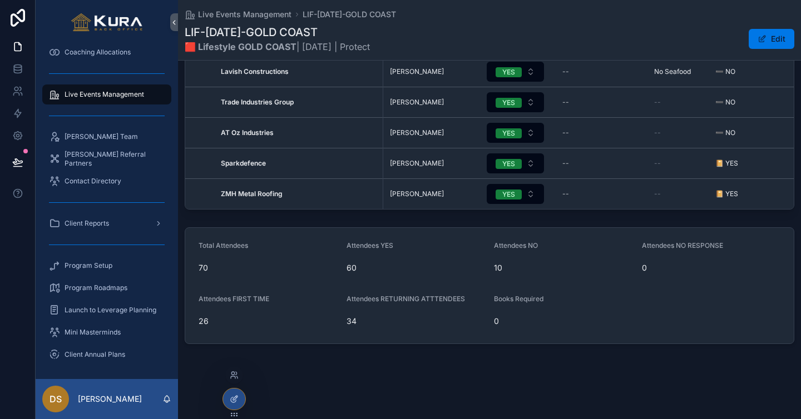
click at [226, 400] on div at bounding box center [234, 399] width 22 height 21
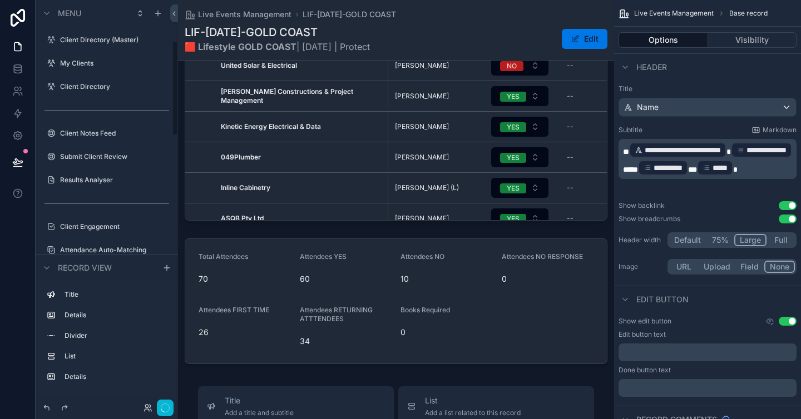
scroll to position [175, 0]
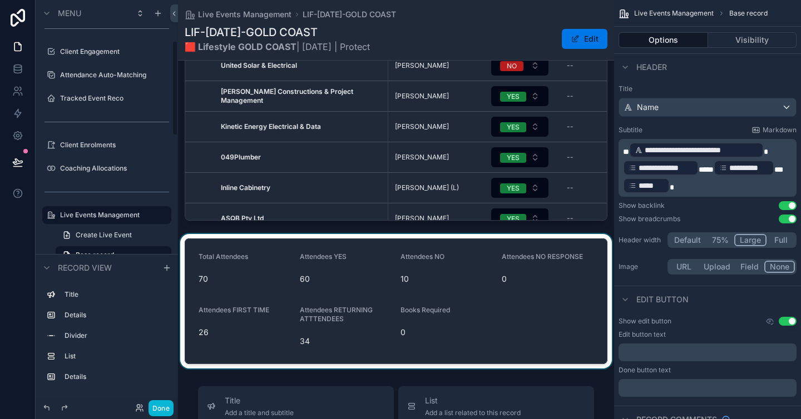
click at [577, 294] on div "scrollable content" at bounding box center [396, 301] width 436 height 135
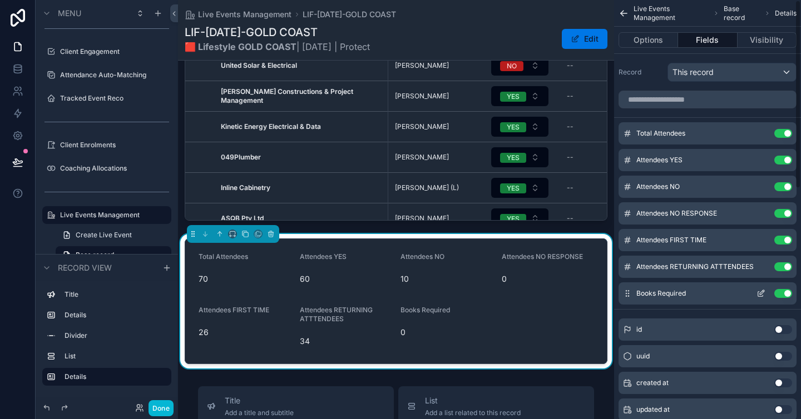
click at [763, 290] on icon "scrollable content" at bounding box center [761, 293] width 9 height 9
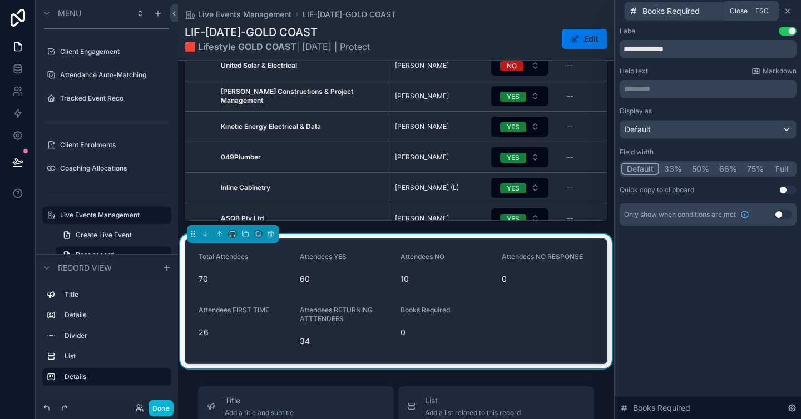
click at [788, 12] on icon at bounding box center [787, 11] width 9 height 9
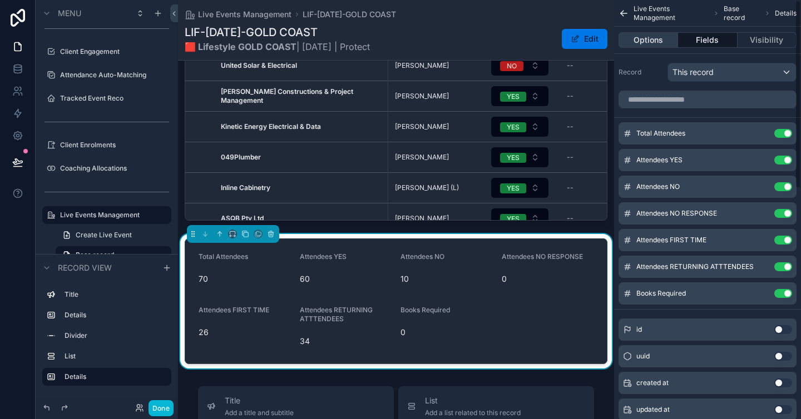
click at [659, 41] on button "Options" at bounding box center [649, 40] width 60 height 16
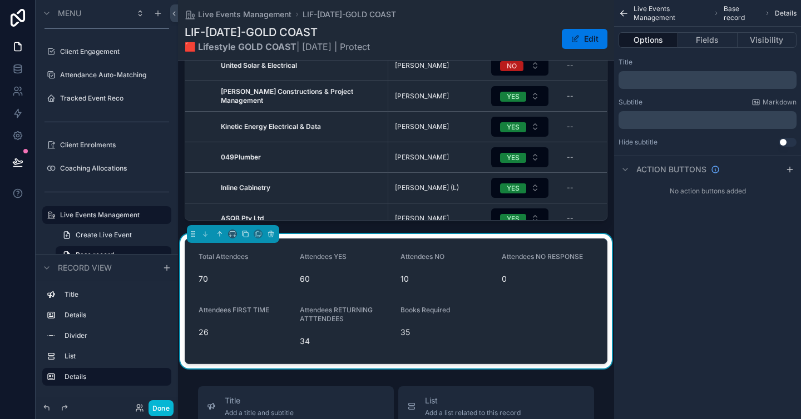
click at [480, 333] on span "35" at bounding box center [447, 332] width 92 height 11
click at [706, 45] on button "Fields" at bounding box center [707, 40] width 59 height 16
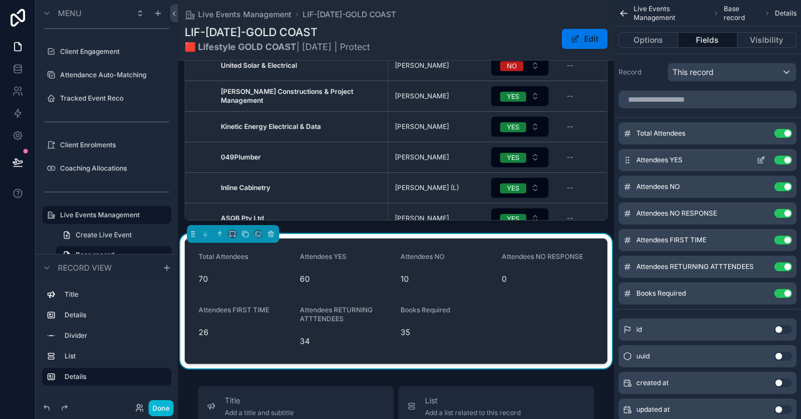
click at [763, 162] on icon "scrollable content" at bounding box center [760, 161] width 5 height 5
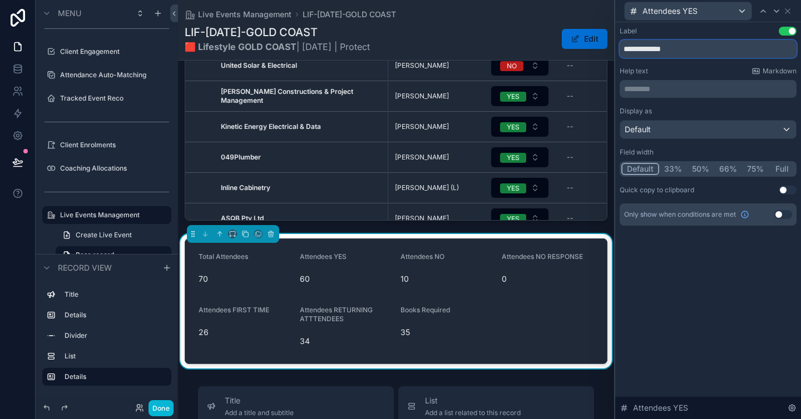
drag, startPoint x: 664, startPoint y: 47, endPoint x: 606, endPoint y: 45, distance: 57.9
click at [606, 45] on div "**********" at bounding box center [400, 209] width 801 height 419
type input "********"
click at [778, 11] on icon at bounding box center [776, 11] width 4 height 2
drag, startPoint x: 660, startPoint y: 50, endPoint x: 588, endPoint y: 49, distance: 72.3
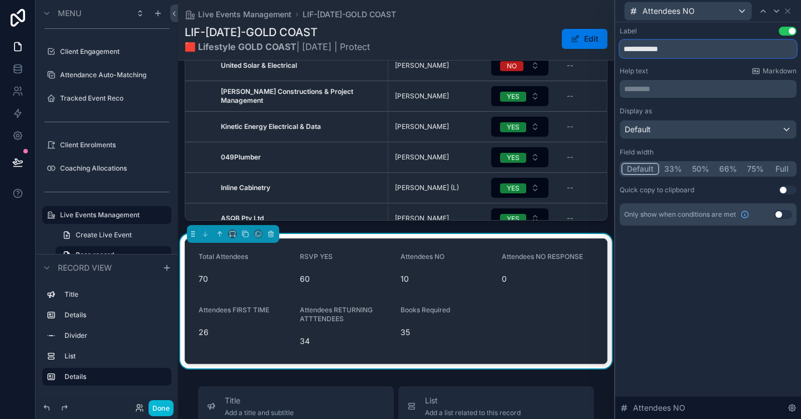
click at [588, 49] on div "**********" at bounding box center [400, 209] width 801 height 419
type input "*******"
click at [774, 8] on icon at bounding box center [776, 11] width 9 height 9
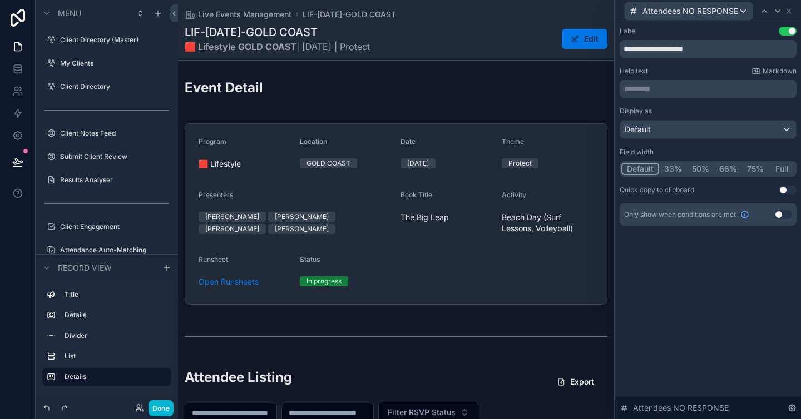
scroll to position [525, 0]
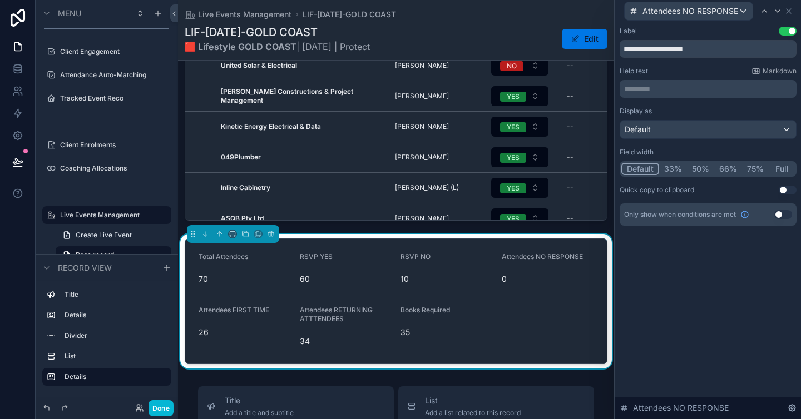
click at [601, 51] on div "**********" at bounding box center [400, 209] width 801 height 419
click at [656, 51] on input "**********" at bounding box center [708, 49] width 177 height 18
click at [699, 50] on input "**********" at bounding box center [708, 49] width 177 height 18
click at [703, 48] on input "**********" at bounding box center [708, 49] width 177 height 18
type input "**********"
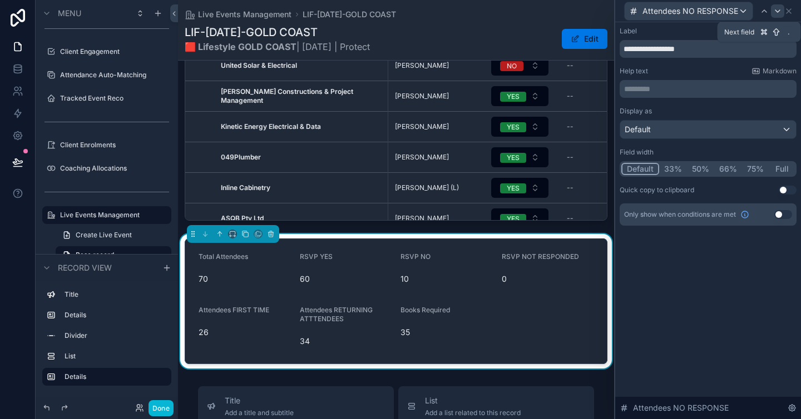
click at [775, 11] on icon at bounding box center [777, 11] width 9 height 9
drag, startPoint x: 664, startPoint y: 48, endPoint x: 613, endPoint y: 48, distance: 51.2
click at [613, 48] on div "**********" at bounding box center [400, 209] width 801 height 419
click at [680, 48] on input "**********" at bounding box center [708, 49] width 177 height 18
drag, startPoint x: 711, startPoint y: 50, endPoint x: 669, endPoint y: 50, distance: 41.7
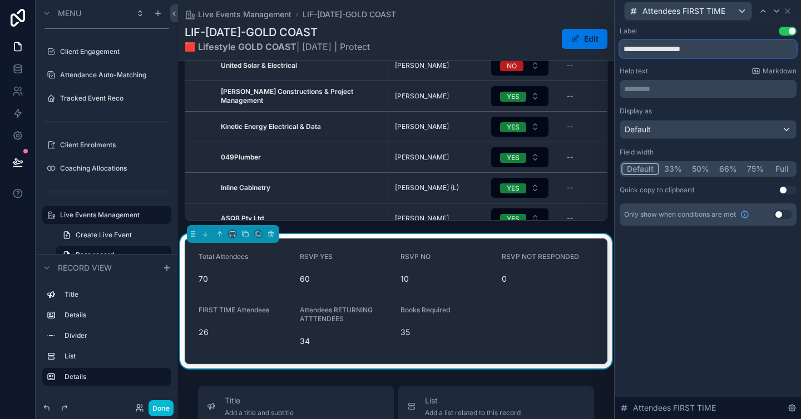
click at [669, 50] on input "**********" at bounding box center [708, 49] width 177 height 18
type input "**********"
click at [774, 12] on icon at bounding box center [776, 11] width 9 height 9
drag, startPoint x: 666, startPoint y: 48, endPoint x: 615, endPoint y: 48, distance: 51.2
click at [615, 48] on div "**********" at bounding box center [707, 209] width 187 height 419
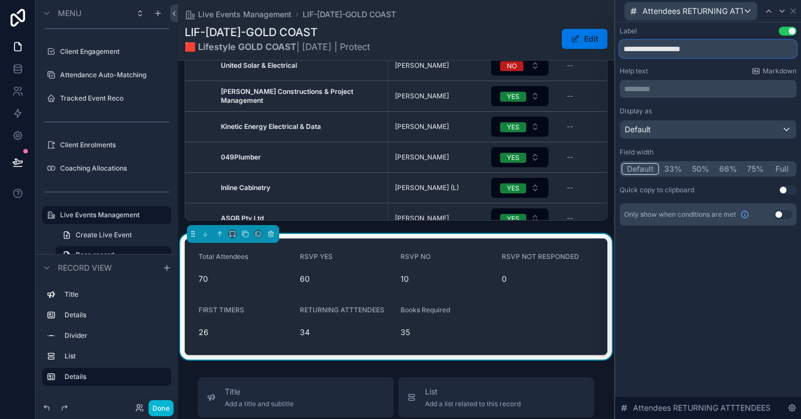
drag, startPoint x: 737, startPoint y: 48, endPoint x: 671, endPoint y: 48, distance: 65.1
click at [671, 48] on input "**********" at bounding box center [708, 49] width 177 height 18
click at [683, 49] on input "**********" at bounding box center [708, 49] width 177 height 18
type input "**********"
click at [783, 13] on icon at bounding box center [782, 11] width 9 height 9
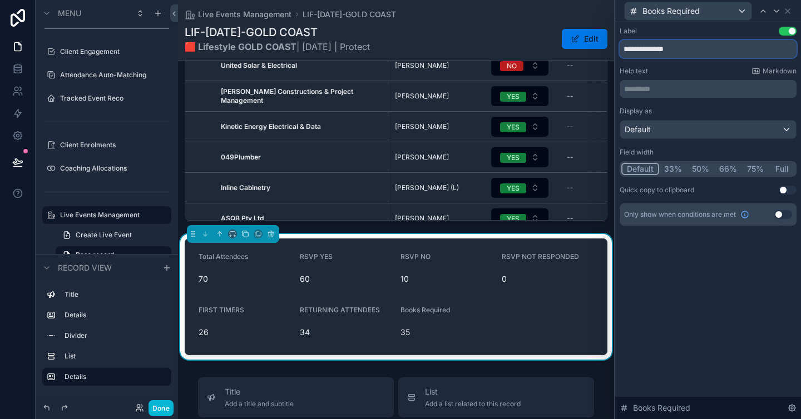
drag, startPoint x: 694, startPoint y: 48, endPoint x: 543, endPoint y: 48, distance: 150.8
click at [543, 48] on div "**********" at bounding box center [400, 209] width 801 height 419
type input "**********"
click at [665, 303] on div "**********" at bounding box center [708, 220] width 186 height 397
click at [790, 11] on icon at bounding box center [787, 11] width 9 height 9
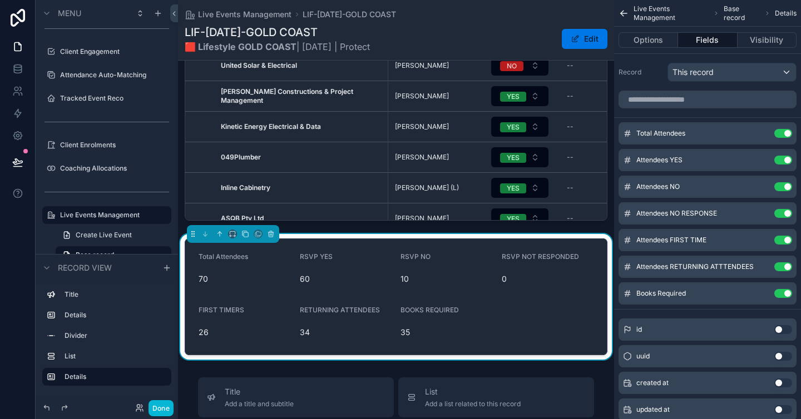
click at [500, 328] on form "Total Attendees 70 RSVP YES 60 RSVP NO 10 RSVP NOT RESPONDED 0 FIRST TIMERS 26 …" at bounding box center [396, 297] width 422 height 116
click at [182, 367] on div "Live Events Management LIF-[DATE]-GOLD COAST LIF-[DATE]-GOLD COAST 🟥 Lifestyle …" at bounding box center [396, 169] width 436 height 1388
click at [160, 409] on button "Done" at bounding box center [161, 409] width 25 height 16
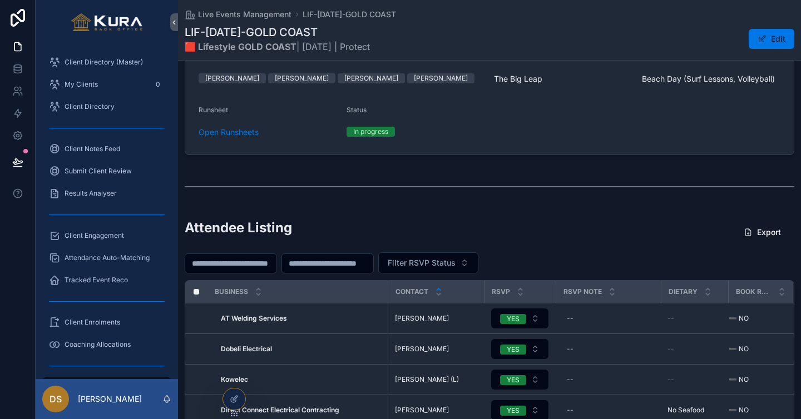
scroll to position [0, 0]
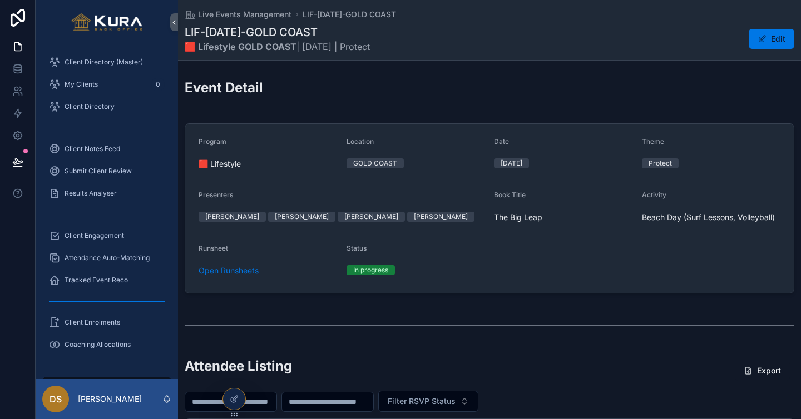
click at [465, 95] on div "Event Detail" at bounding box center [490, 91] width 610 height 27
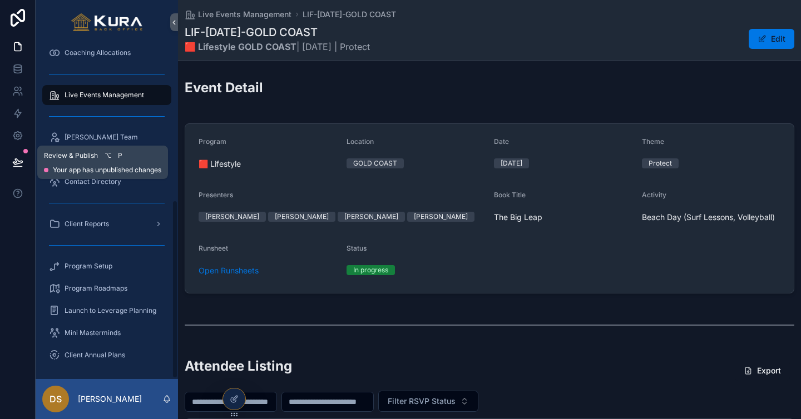
click at [12, 161] on icon at bounding box center [17, 162] width 11 height 11
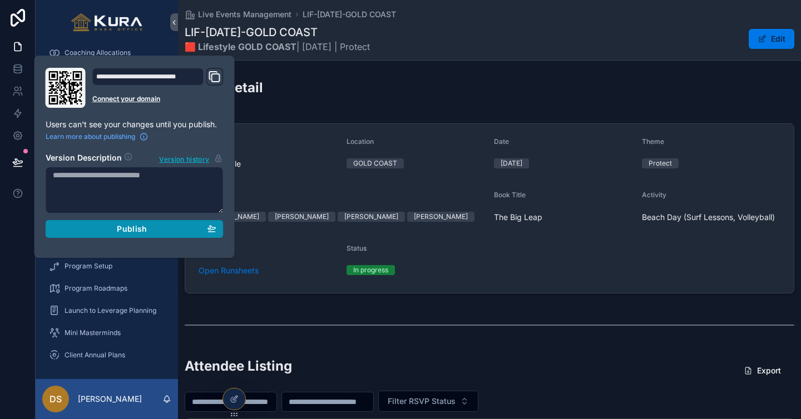
click at [125, 228] on span "Publish" at bounding box center [132, 229] width 30 height 10
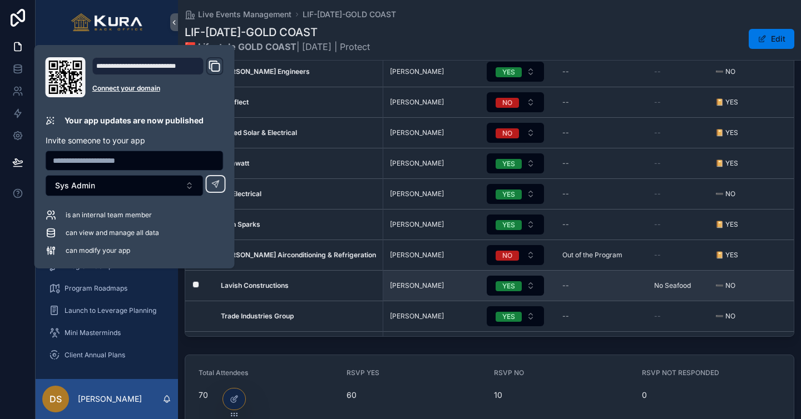
scroll to position [1755, 0]
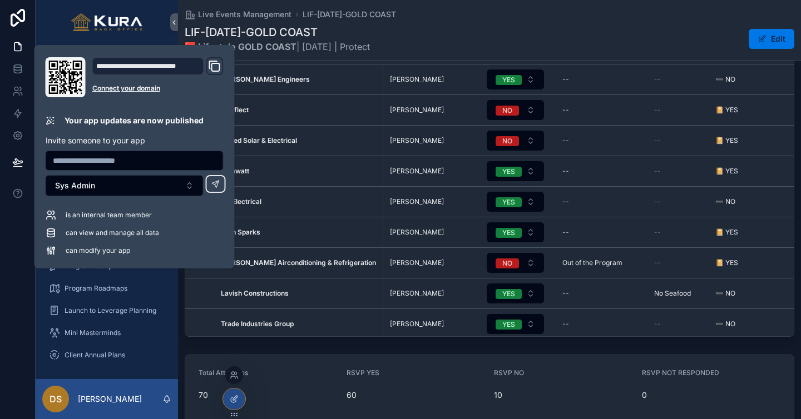
click at [235, 396] on icon at bounding box center [234, 399] width 9 height 9
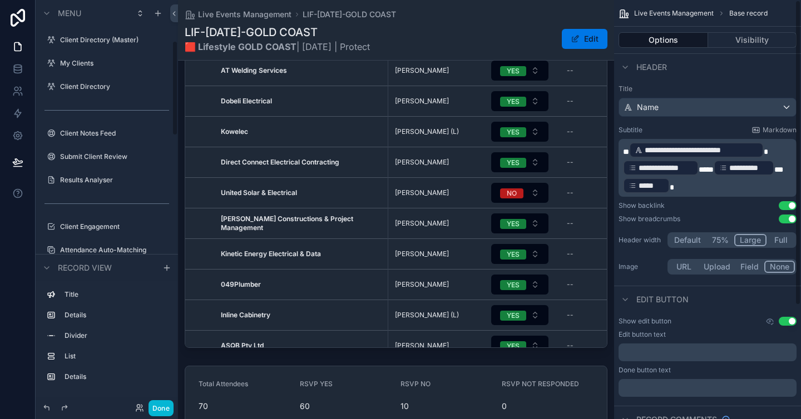
scroll to position [175, 0]
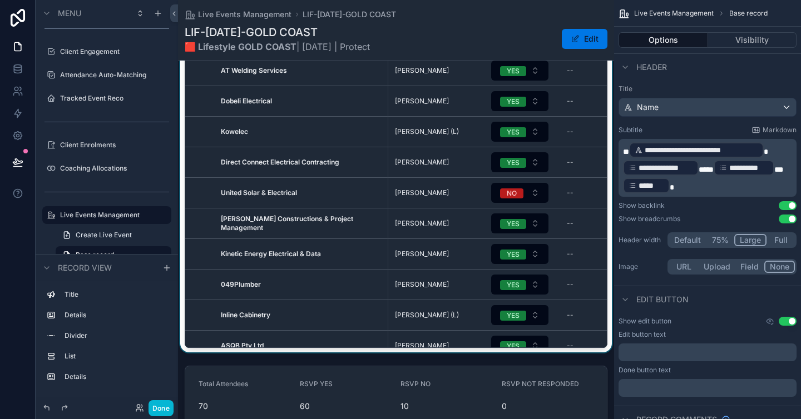
click at [591, 86] on div "scrollable content" at bounding box center [396, 159] width 436 height 387
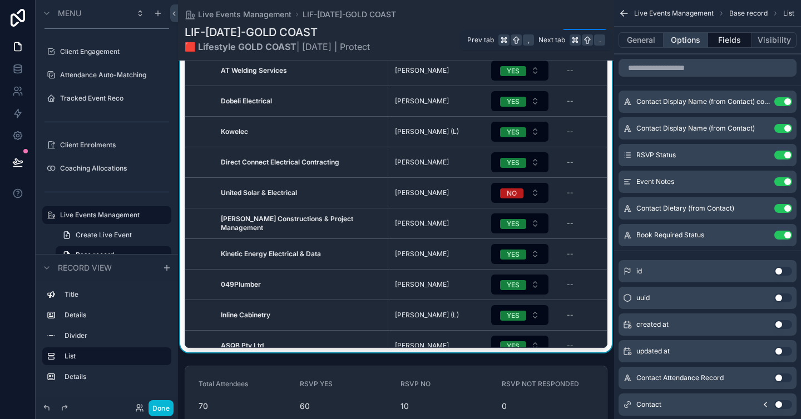
click at [681, 39] on button "Options" at bounding box center [686, 40] width 45 height 16
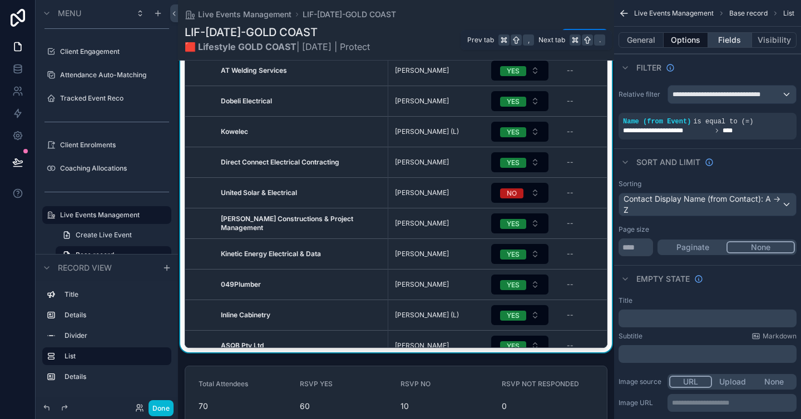
click at [747, 39] on button "Fields" at bounding box center [730, 40] width 45 height 16
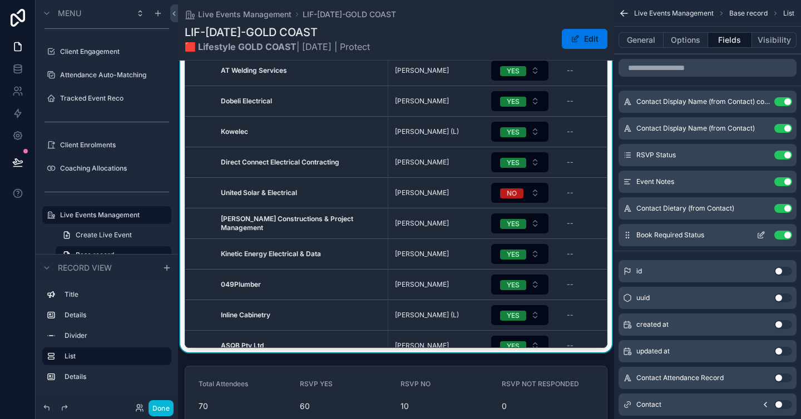
click at [759, 236] on icon "scrollable content" at bounding box center [761, 235] width 9 height 9
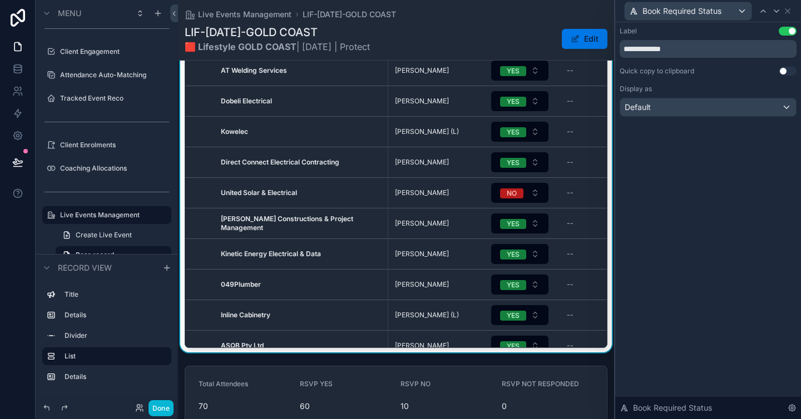
click at [789, 6] on div "Book Required Status" at bounding box center [708, 11] width 177 height 22
click at [788, 9] on icon at bounding box center [787, 11] width 9 height 9
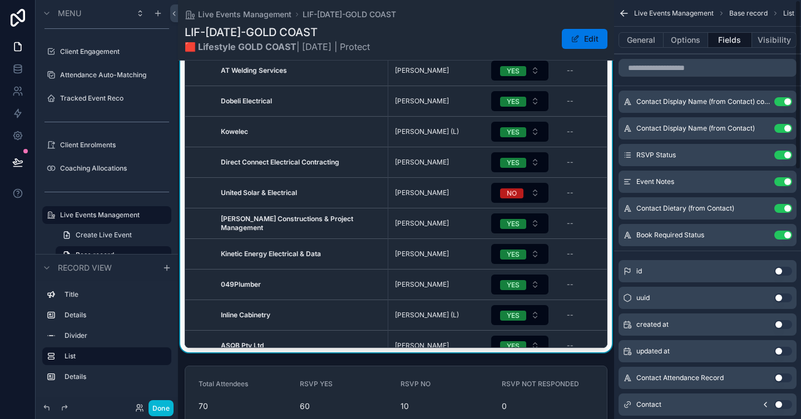
click at [437, 31] on div "LIF-OCT25-GOLD COAST 🟥 Lifestyle GOLD COAST | OCT25 | Protect Edit" at bounding box center [396, 38] width 423 height 29
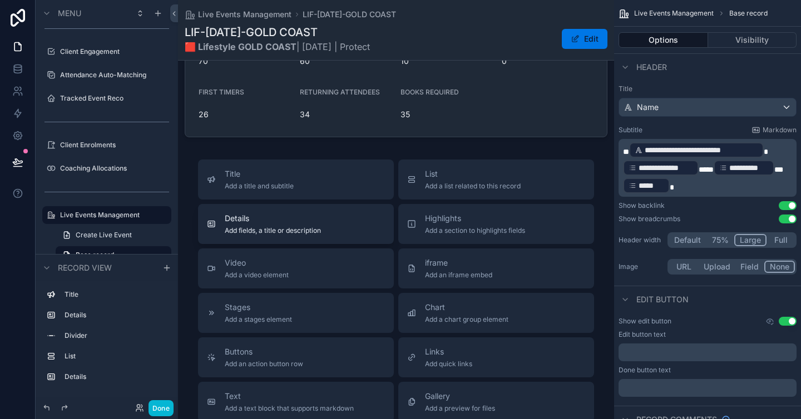
scroll to position [669, 0]
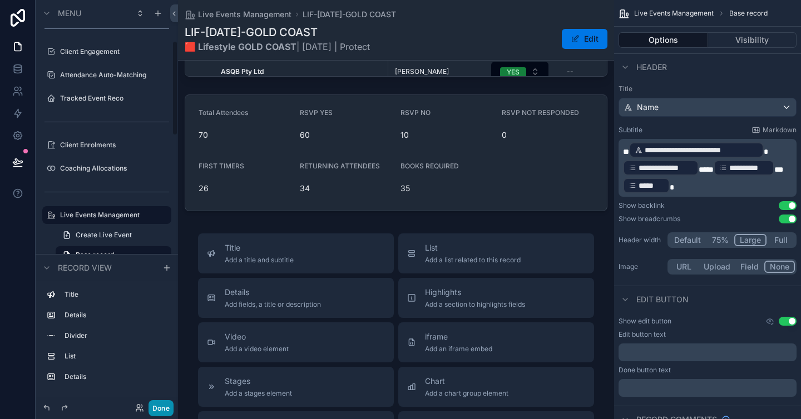
click at [161, 404] on button "Done" at bounding box center [161, 409] width 25 height 16
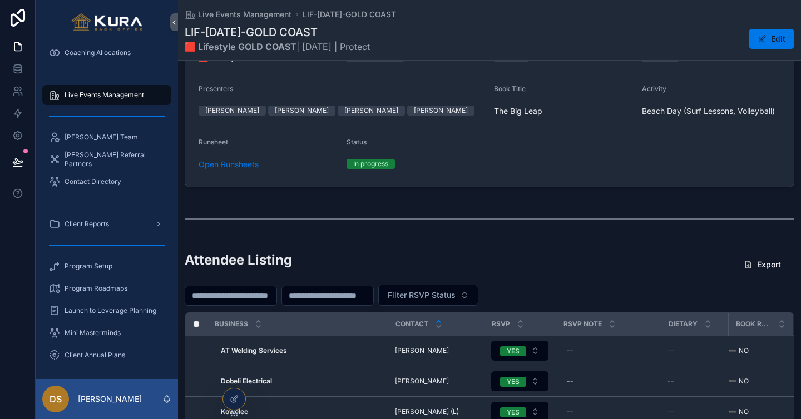
scroll to position [0, 0]
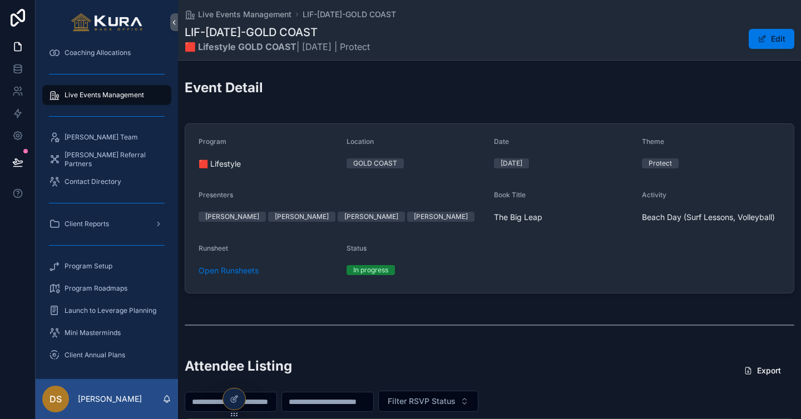
click at [535, 98] on div "Event Detail" at bounding box center [490, 91] width 610 height 27
click at [233, 398] on icon at bounding box center [233, 400] width 5 height 5
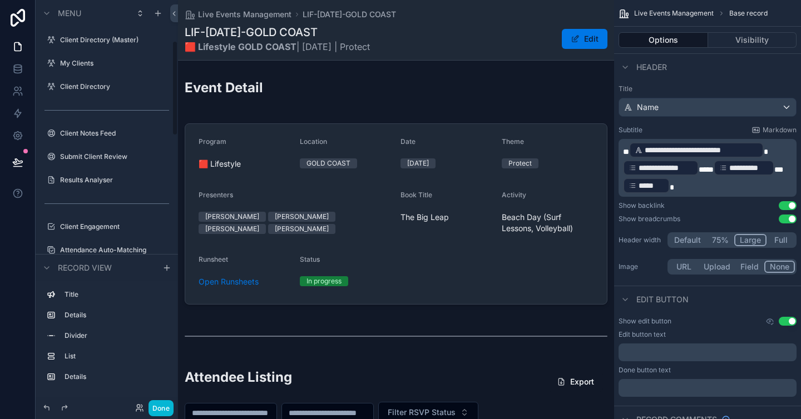
scroll to position [175, 0]
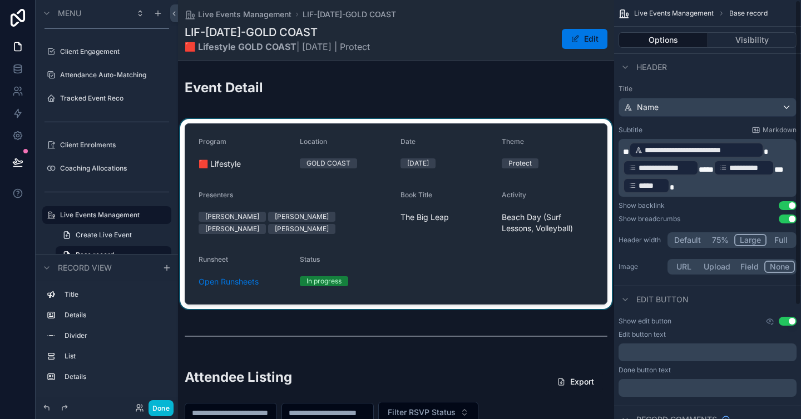
click at [567, 127] on div "scrollable content" at bounding box center [396, 214] width 436 height 190
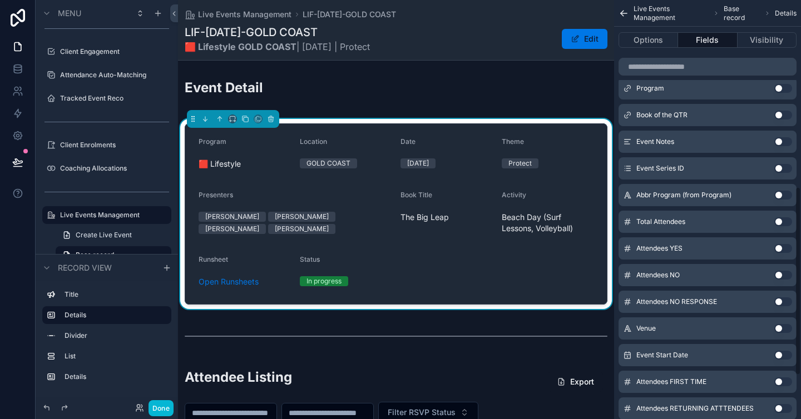
scroll to position [433, 0]
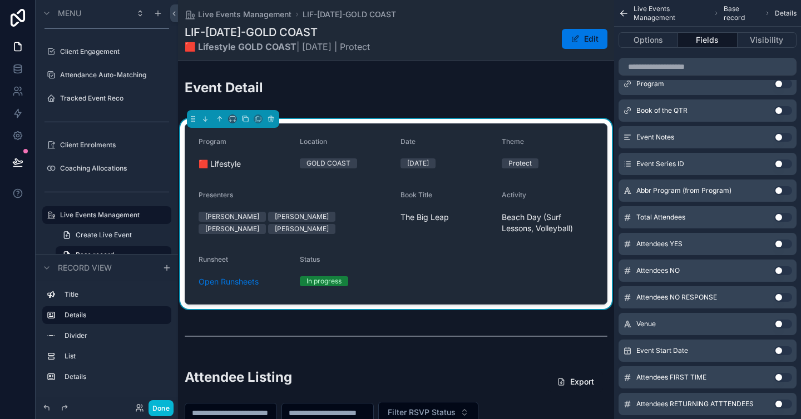
click at [779, 164] on button "Use setting" at bounding box center [783, 164] width 18 height 9
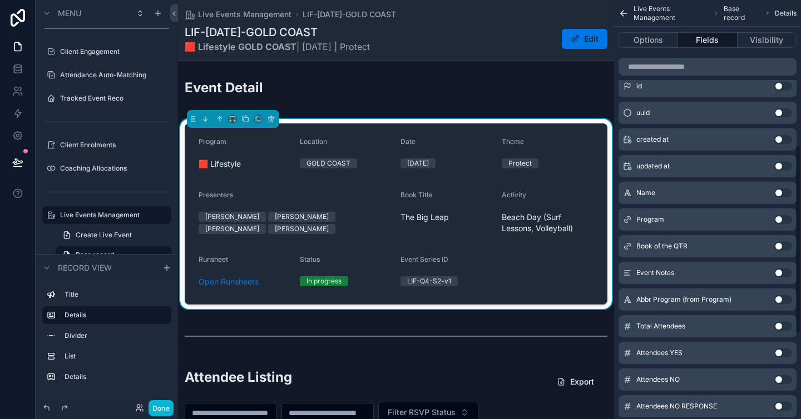
scroll to position [0, 0]
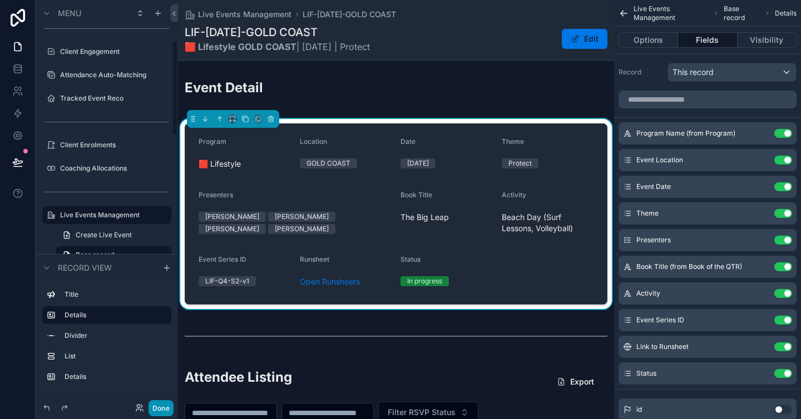
click at [160, 407] on button "Done" at bounding box center [161, 409] width 25 height 16
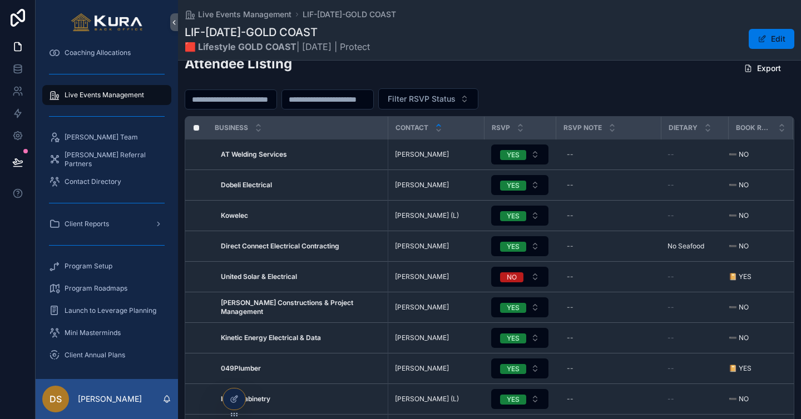
scroll to position [305, 0]
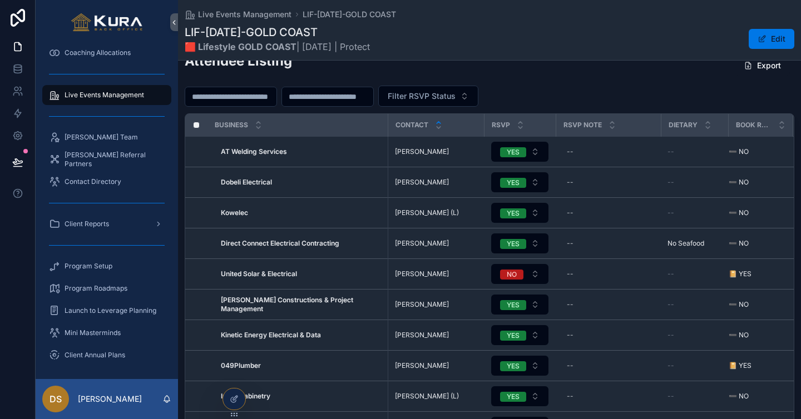
click at [349, 101] on input "scrollable content" at bounding box center [327, 97] width 91 height 16
click at [345, 78] on div "Attendee Listing Export" at bounding box center [490, 65] width 610 height 27
click at [617, 120] on div "RSVP Note" at bounding box center [608, 125] width 103 height 21
click at [603, 92] on div "Filter RSVP Status" at bounding box center [490, 96] width 610 height 21
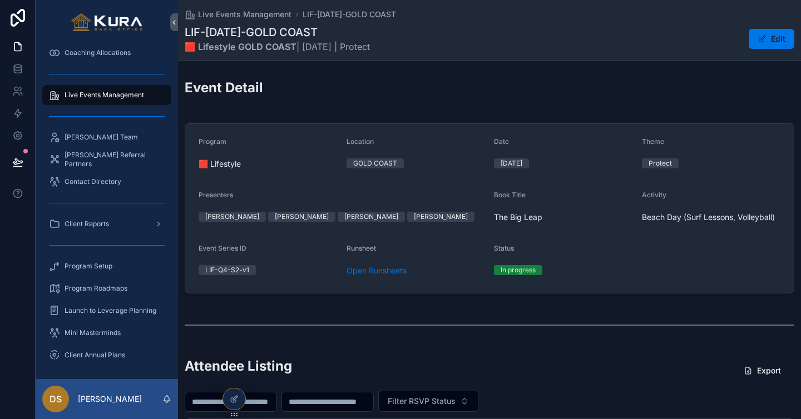
click at [369, 104] on div "Event Detail" at bounding box center [490, 91] width 610 height 27
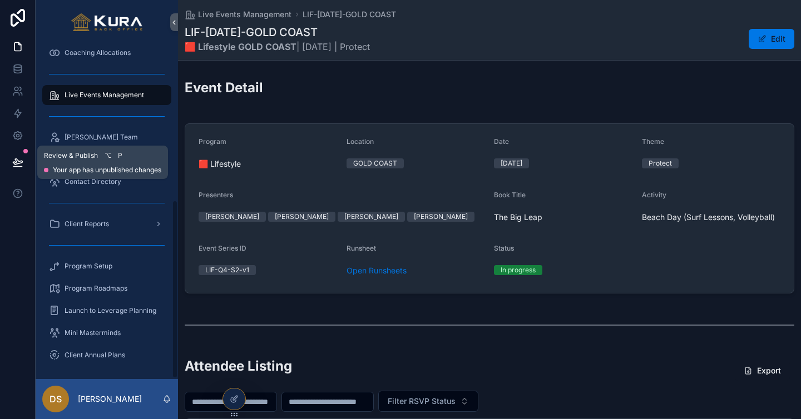
click at [21, 158] on icon at bounding box center [17, 162] width 11 height 11
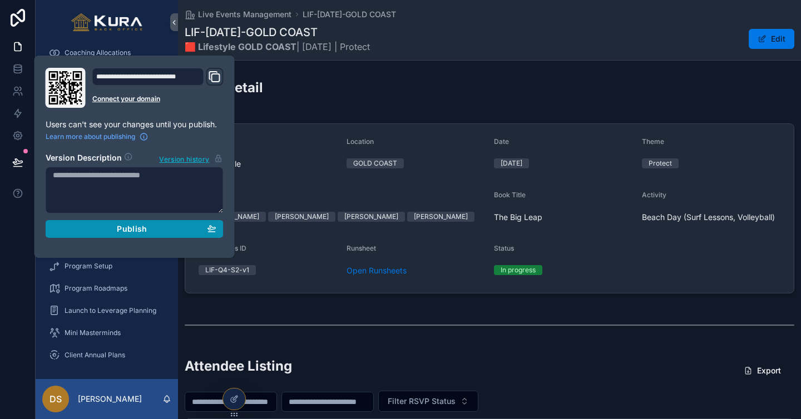
click at [131, 228] on span "Publish" at bounding box center [132, 229] width 30 height 10
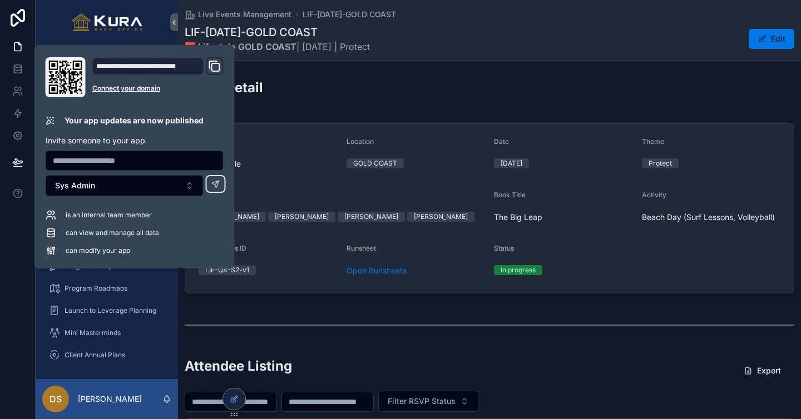
click at [373, 95] on div "Event Detail" at bounding box center [490, 91] width 610 height 27
